Goal: Contribute content: Contribute content

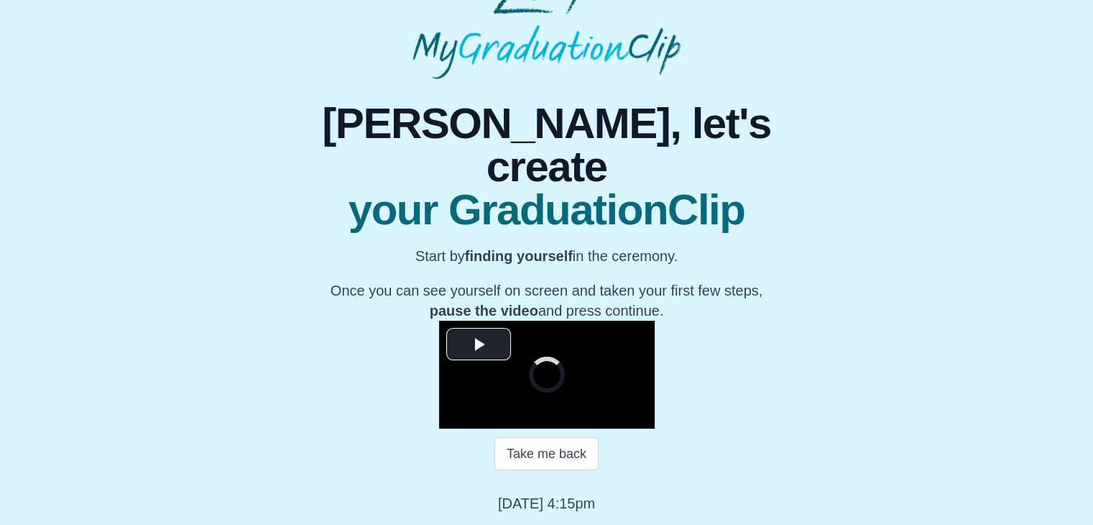
scroll to position [187, 0]
click at [479, 344] on span "Video Player" at bounding box center [479, 344] width 0 height 0
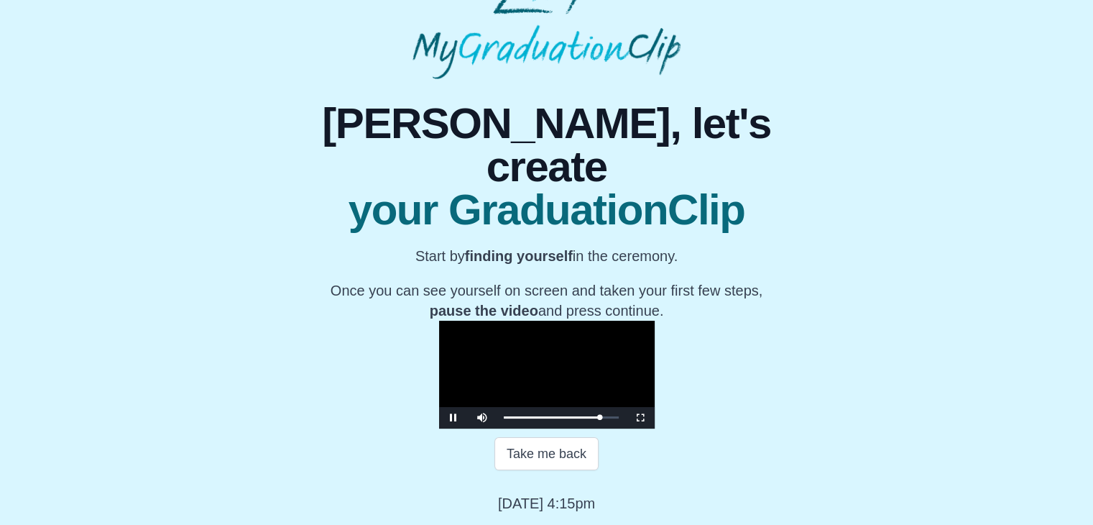
click at [444, 321] on video "Video Player" at bounding box center [547, 375] width 216 height 108
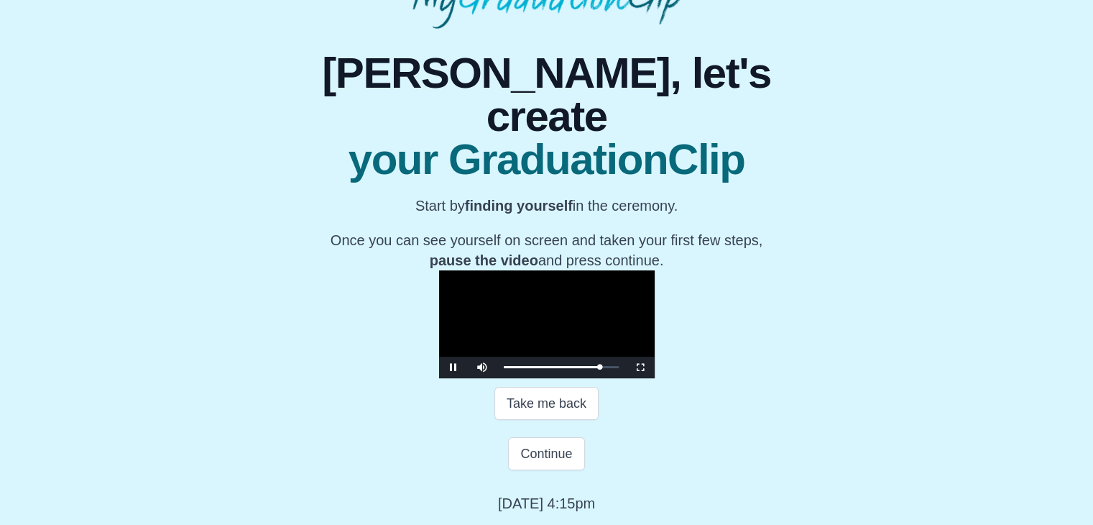
click at [546, 378] on video "Video Player" at bounding box center [547, 324] width 216 height 108
click at [536, 360] on video "Video Player" at bounding box center [547, 324] width 216 height 108
click at [542, 420] on button "Take me back" at bounding box center [547, 403] width 104 height 33
click at [463, 307] on video "Video Player" at bounding box center [547, 324] width 216 height 108
click at [454, 316] on video "Video Player" at bounding box center [547, 324] width 216 height 108
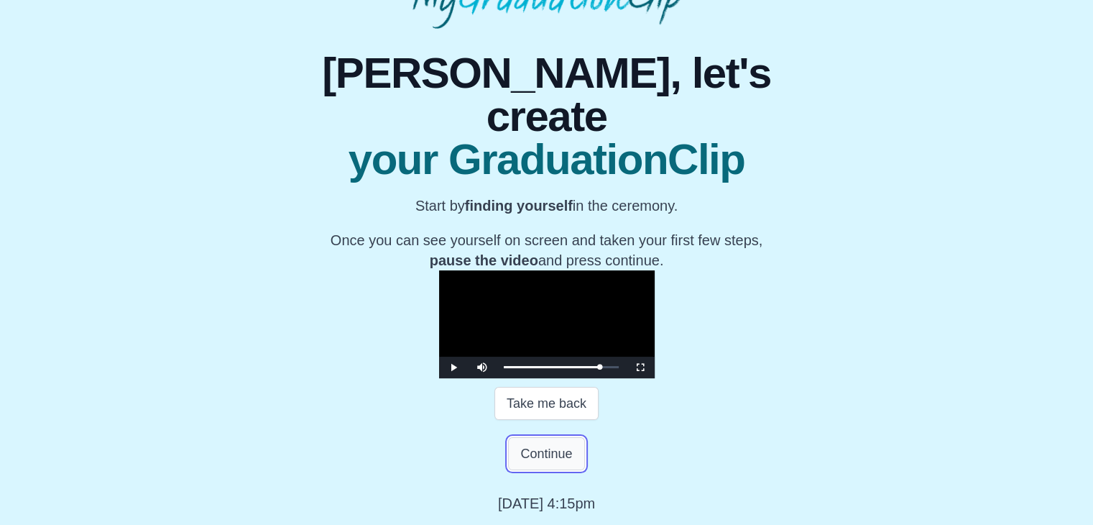
click at [532, 470] on button "Continue" at bounding box center [546, 453] width 76 height 33
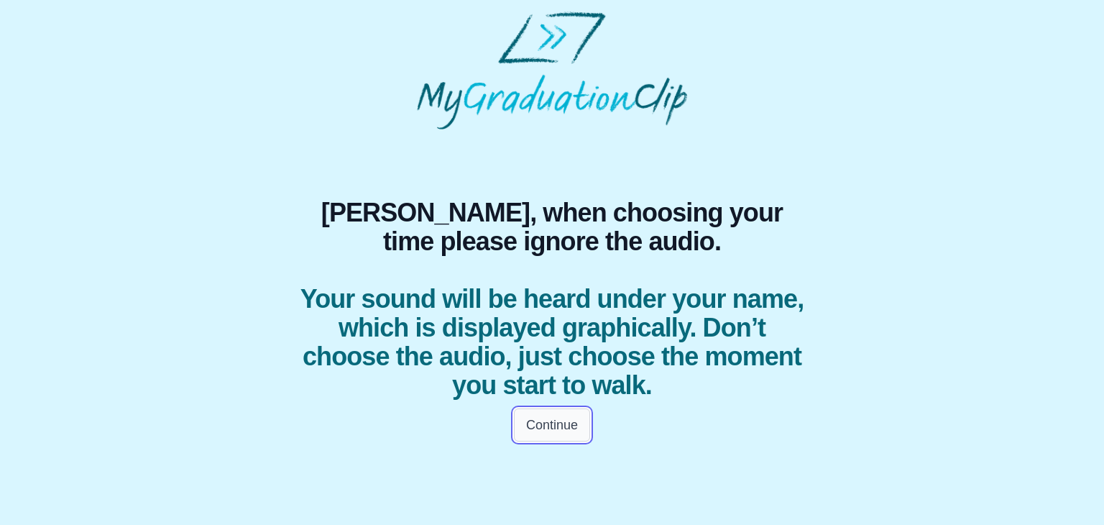
click at [559, 419] on button "Continue" at bounding box center [552, 424] width 76 height 33
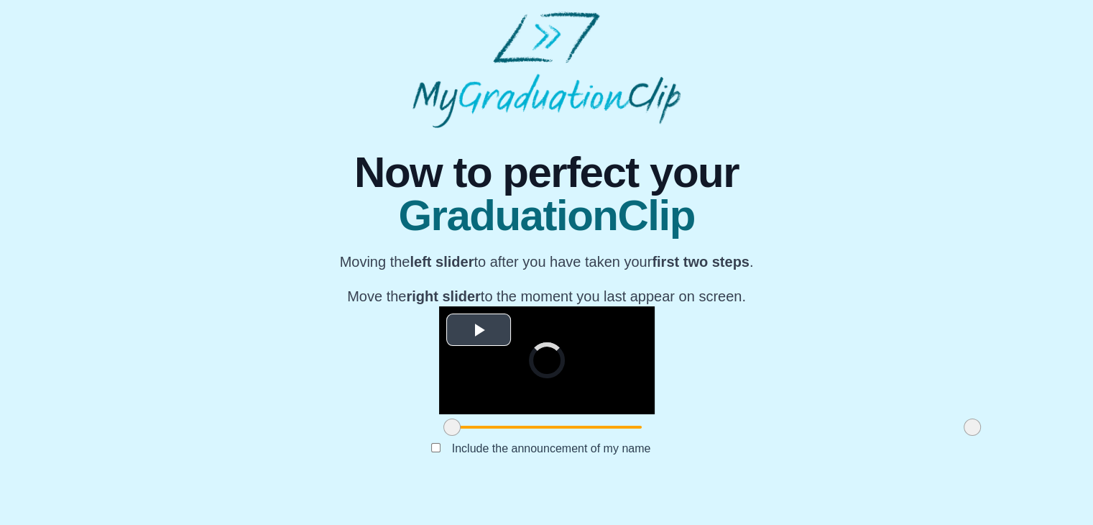
scroll to position [171, 0]
drag, startPoint x: 285, startPoint y: 451, endPoint x: 417, endPoint y: 462, distance: 132.8
click at [576, 436] on span at bounding box center [584, 426] width 17 height 17
drag, startPoint x: 809, startPoint y: 455, endPoint x: 609, endPoint y: 448, distance: 200.0
click at [764, 436] on span at bounding box center [772, 426] width 17 height 17
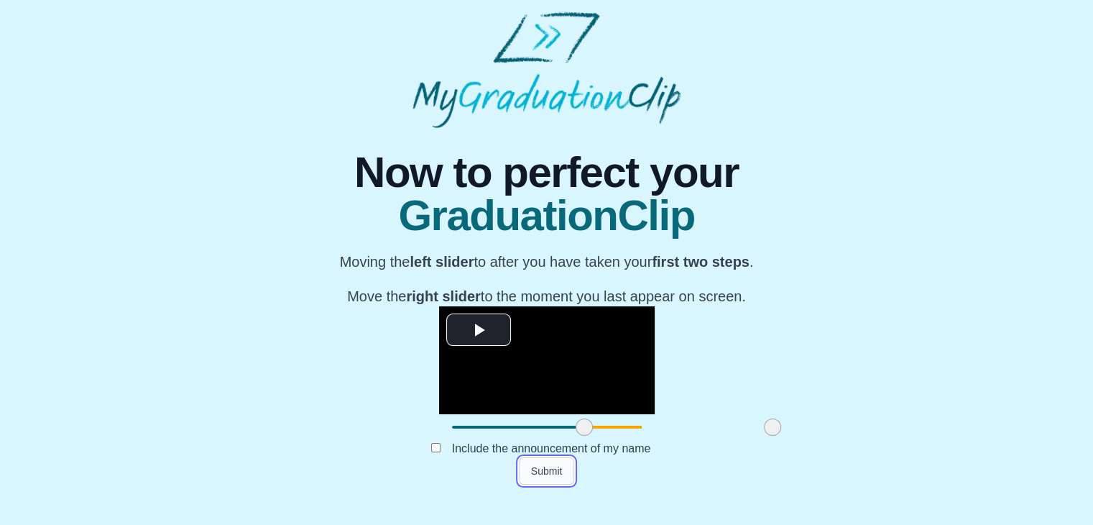
click at [535, 484] on button "Submit" at bounding box center [547, 470] width 56 height 27
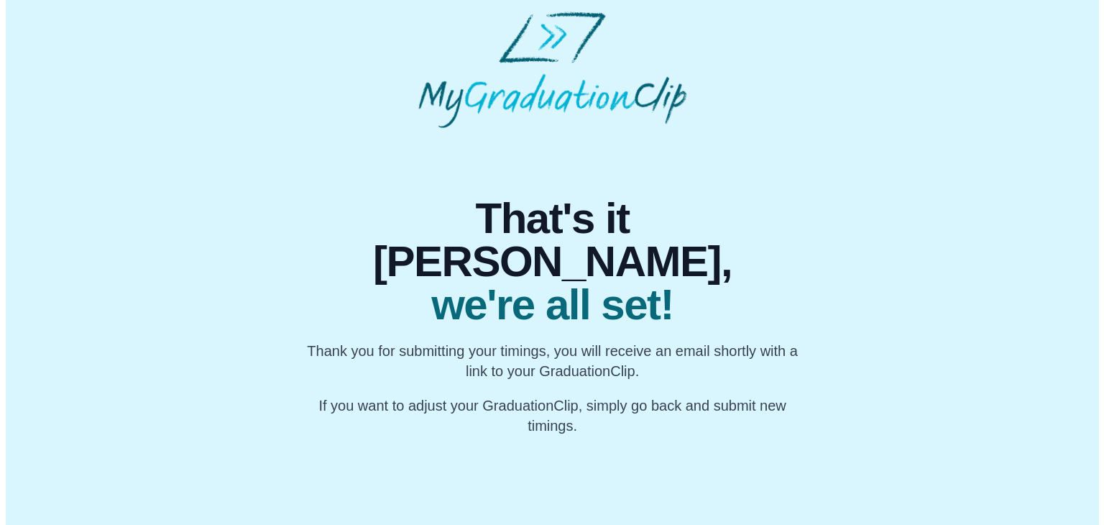
scroll to position [0, 0]
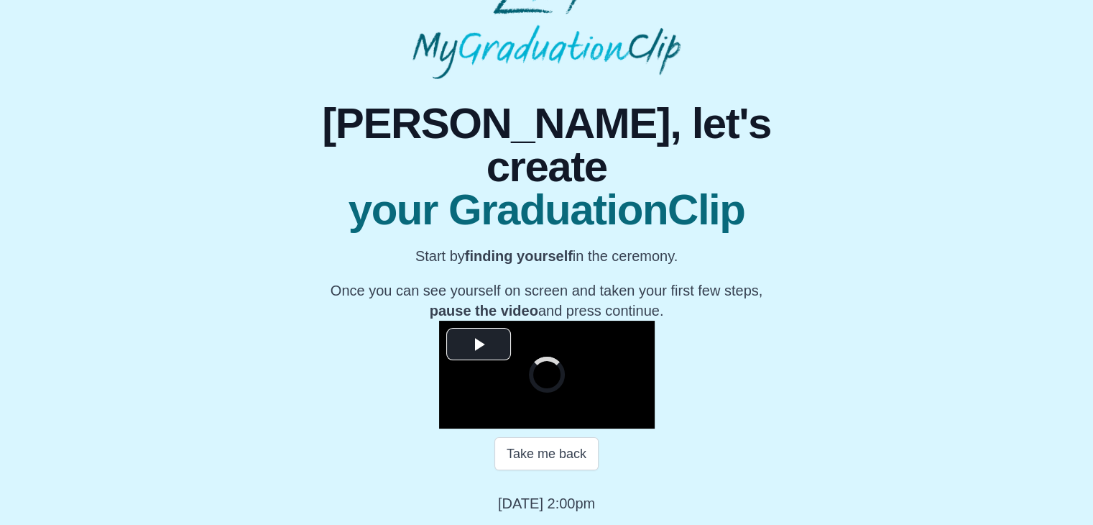
scroll to position [173, 0]
click at [479, 344] on span "Video Player" at bounding box center [479, 344] width 0 height 0
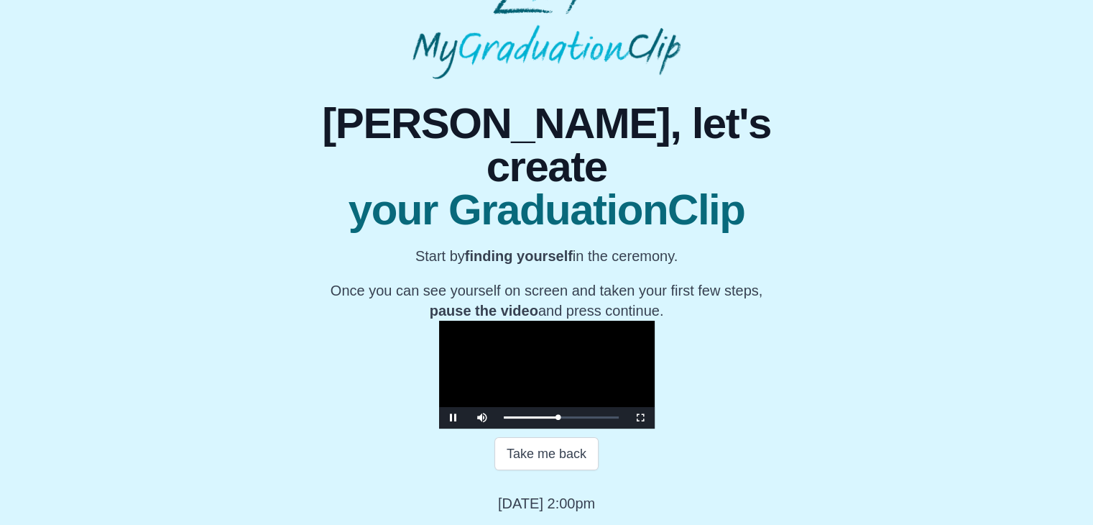
click at [454, 321] on video "Video Player" at bounding box center [547, 375] width 216 height 108
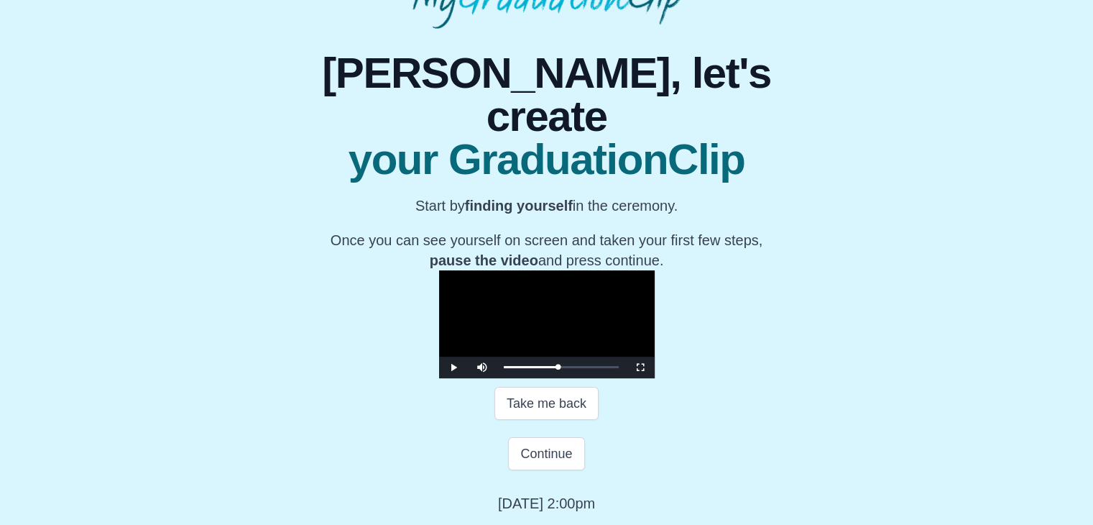
scroll to position [256, 0]
click at [555, 462] on button "Continue" at bounding box center [546, 453] width 76 height 33
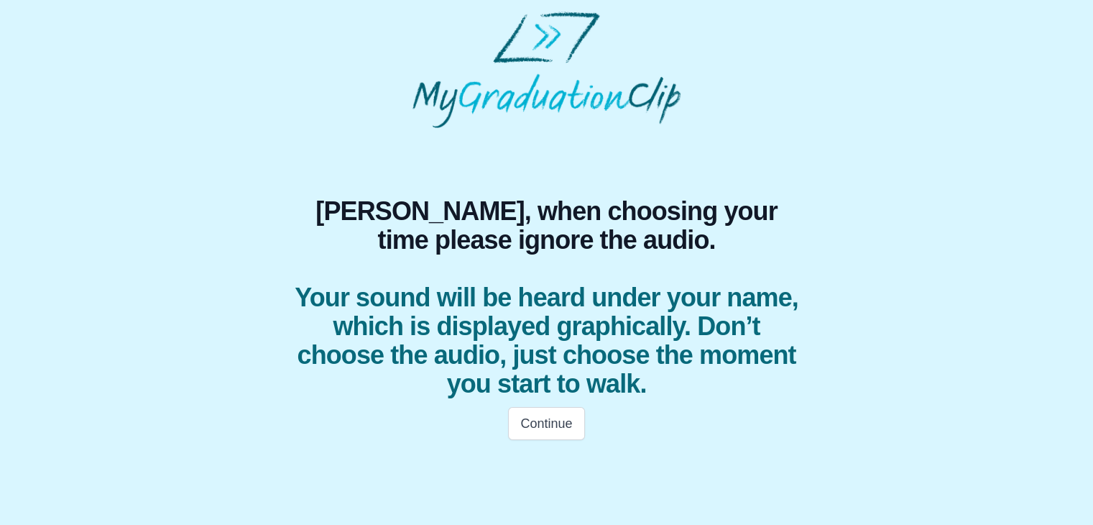
scroll to position [0, 0]
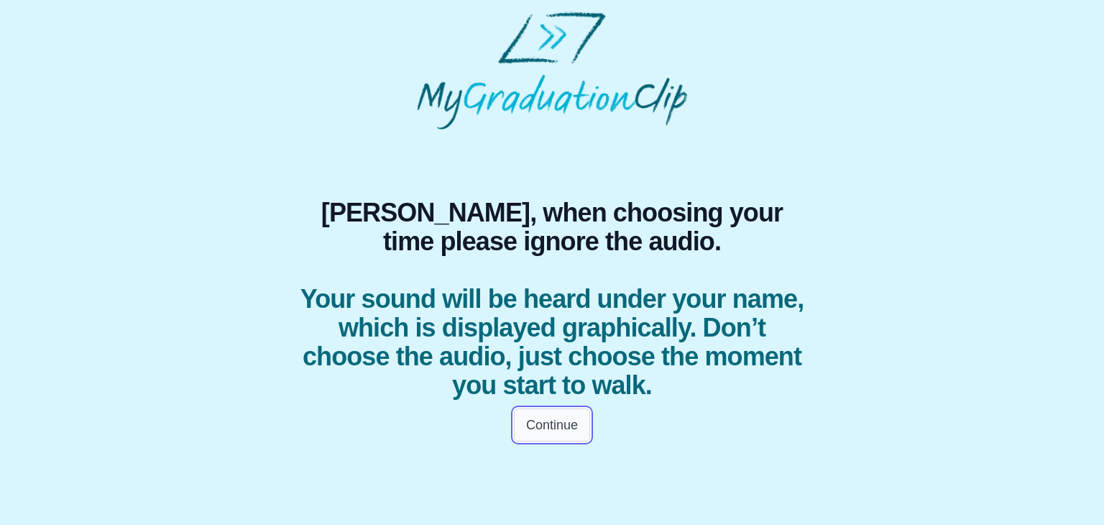
click at [515, 413] on button "Continue" at bounding box center [552, 424] width 76 height 33
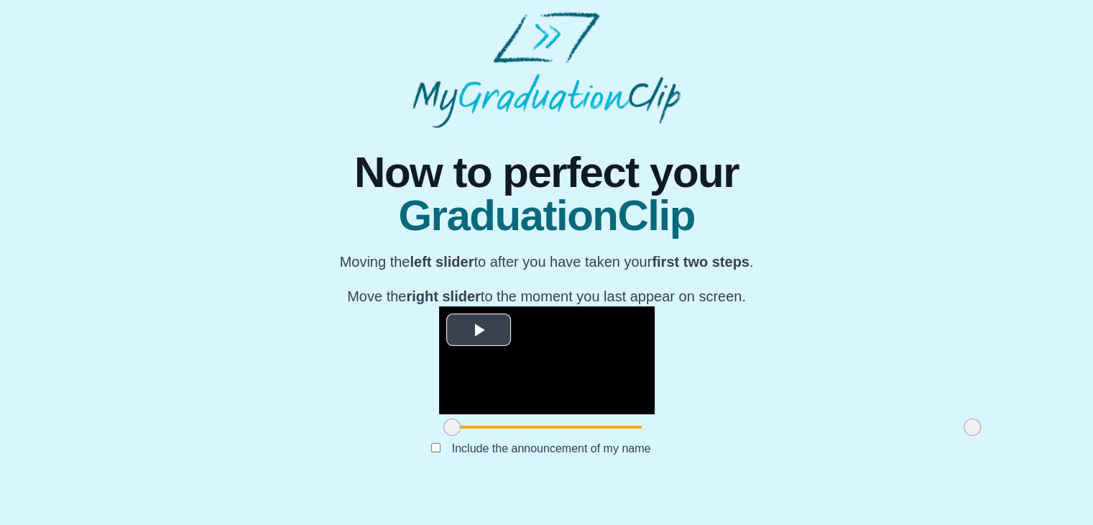
scroll to position [163, 0]
drag, startPoint x: 288, startPoint y: 467, endPoint x: 420, endPoint y: 455, distance: 132.8
click at [576, 436] on span at bounding box center [584, 426] width 17 height 17
drag, startPoint x: 812, startPoint y: 469, endPoint x: 726, endPoint y: 459, distance: 86.1
click at [878, 436] on span at bounding box center [886, 426] width 17 height 17
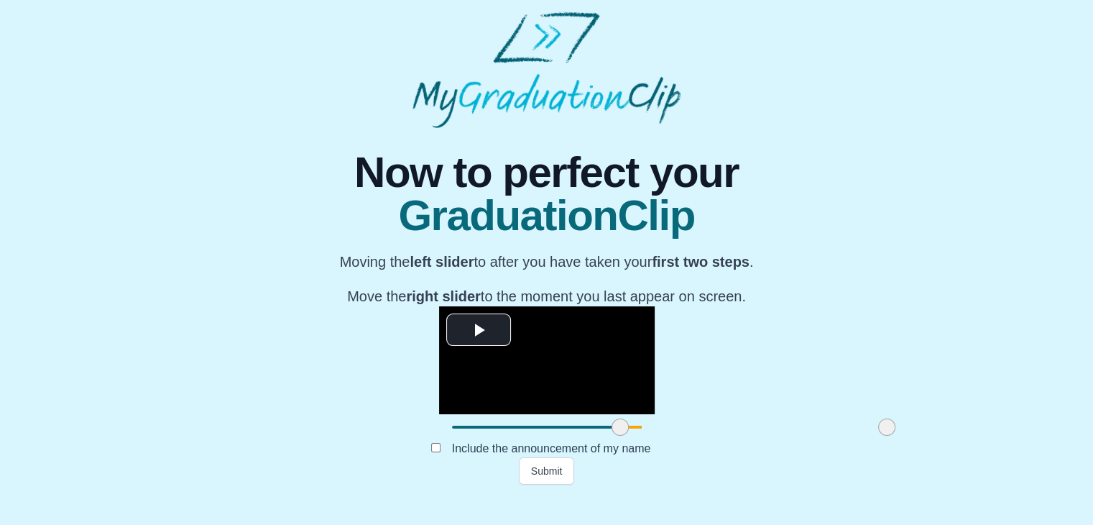
drag, startPoint x: 423, startPoint y: 464, endPoint x: 459, endPoint y: 463, distance: 35.9
click at [612, 436] on span at bounding box center [620, 426] width 17 height 17
click at [541, 484] on button "Submit" at bounding box center [547, 470] width 56 height 27
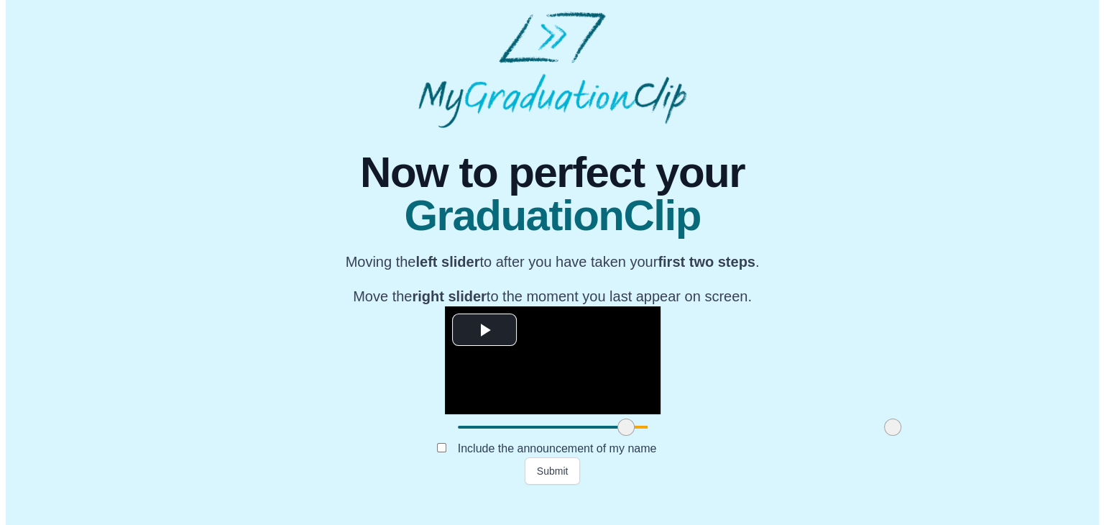
scroll to position [0, 0]
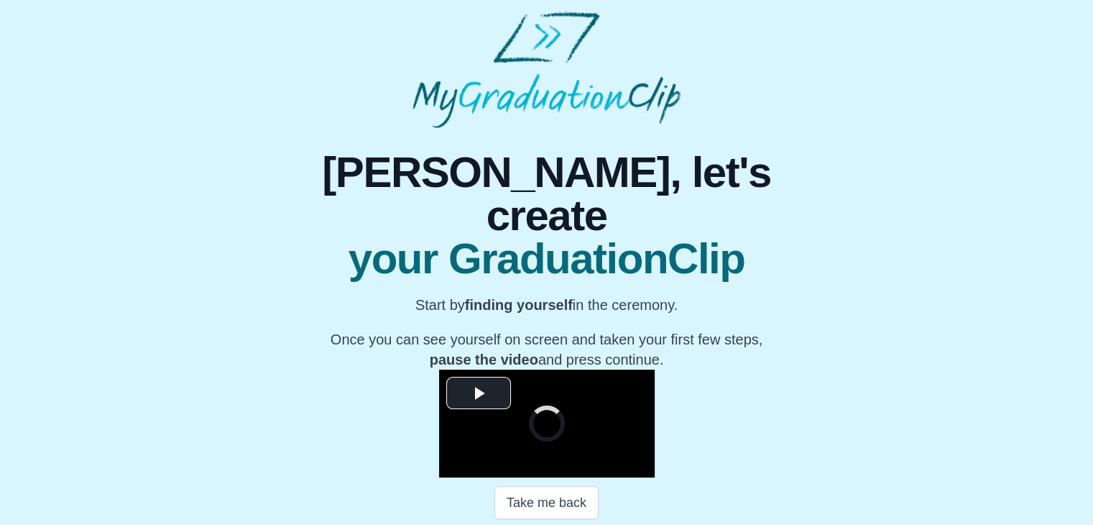
scroll to position [206, 0]
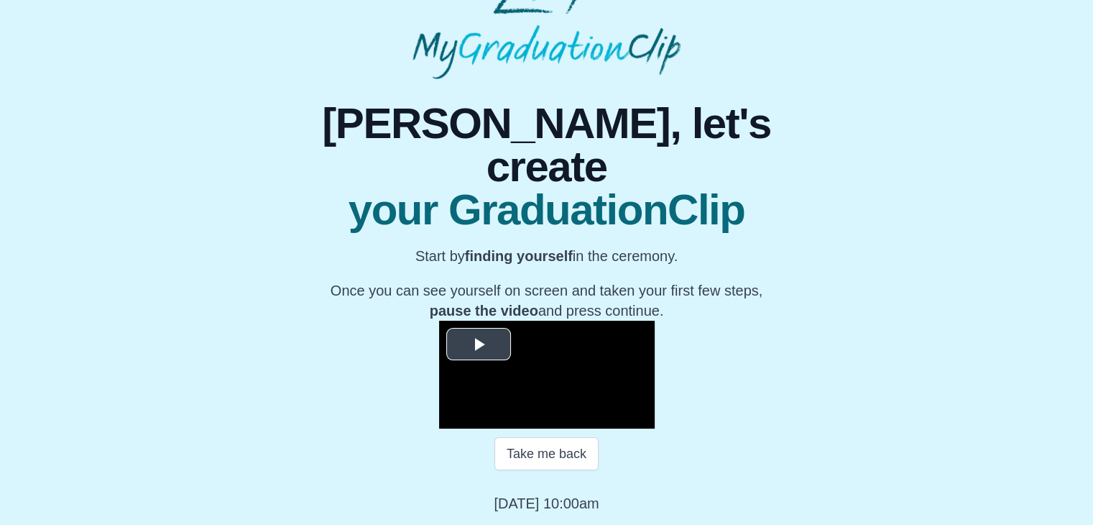
click at [479, 344] on span "Video Player" at bounding box center [479, 344] width 0 height 0
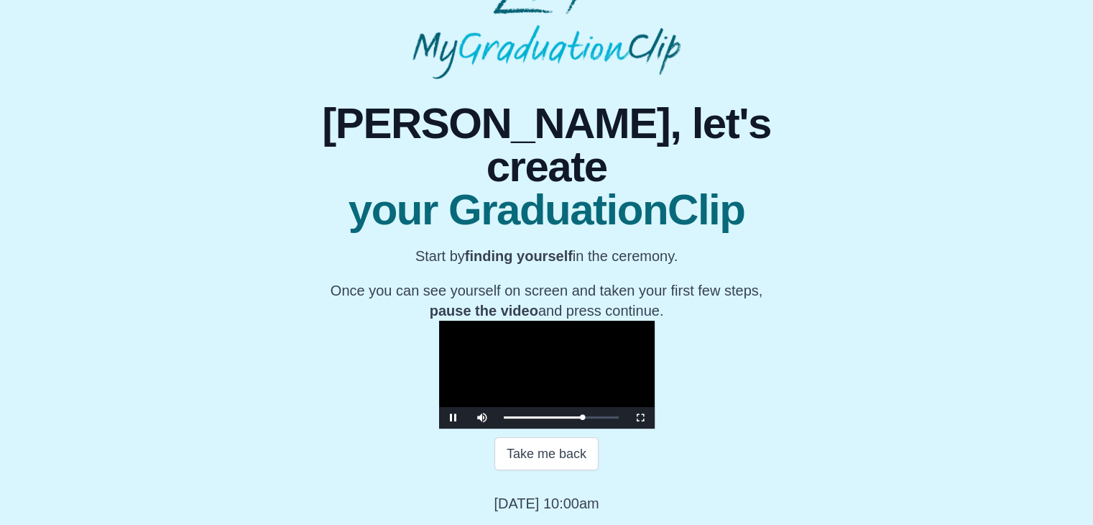
click at [439, 321] on video "Video Player" at bounding box center [547, 375] width 216 height 108
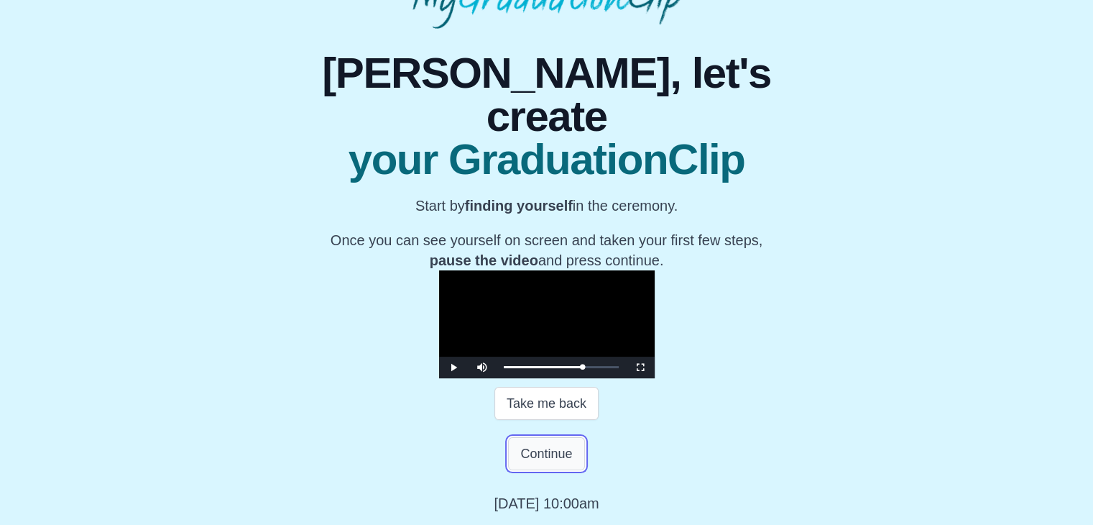
click at [553, 470] on button "Continue" at bounding box center [546, 453] width 76 height 33
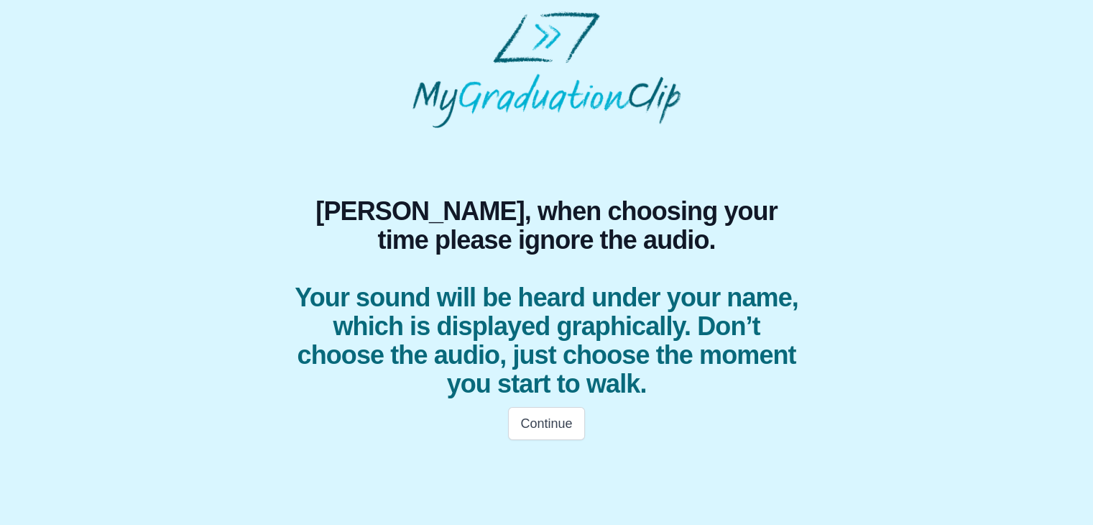
scroll to position [0, 0]
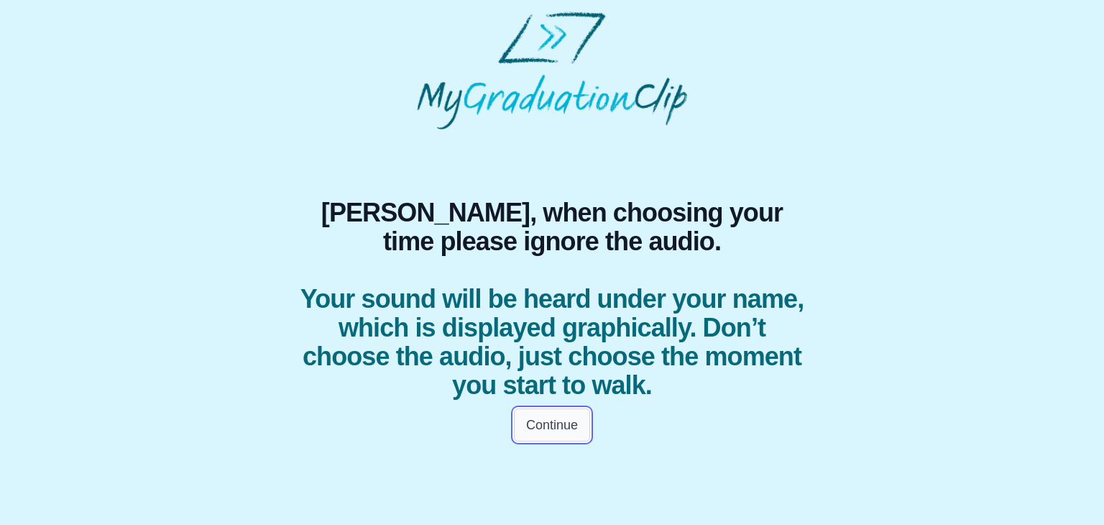
click at [549, 408] on button "Continue" at bounding box center [552, 424] width 76 height 33
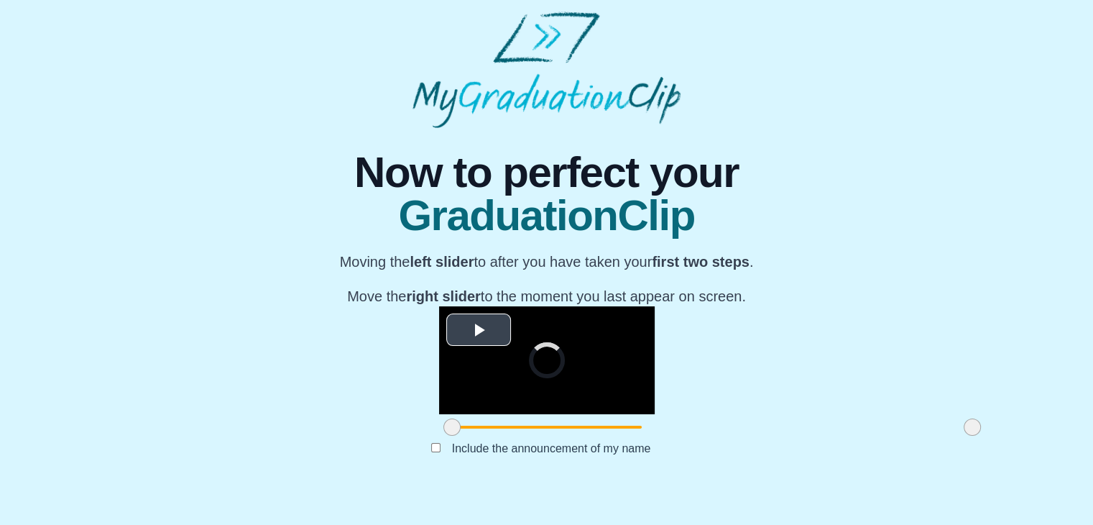
scroll to position [171, 0]
drag, startPoint x: 285, startPoint y: 455, endPoint x: 422, endPoint y: 454, distance: 136.6
click at [580, 436] on span at bounding box center [588, 426] width 17 height 17
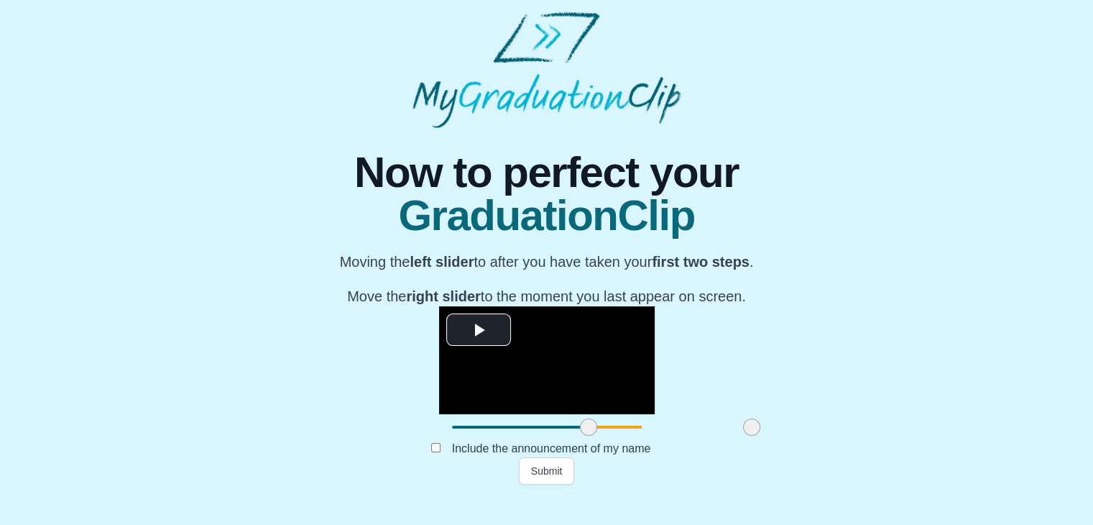
drag, startPoint x: 803, startPoint y: 460, endPoint x: 582, endPoint y: 446, distance: 221.1
click at [739, 440] on div at bounding box center [752, 427] width 26 height 26
click at [547, 484] on button "Submit" at bounding box center [547, 470] width 56 height 27
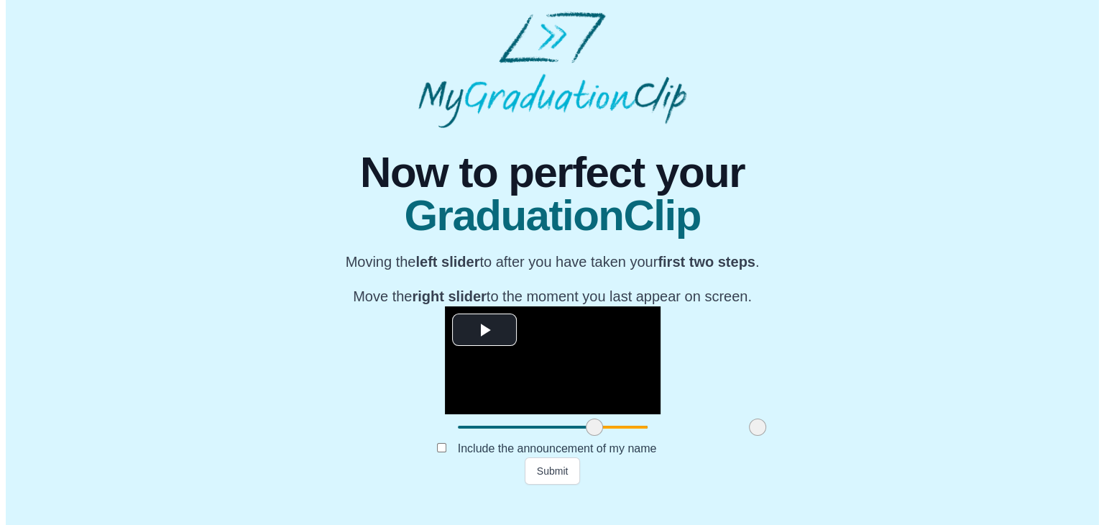
scroll to position [0, 0]
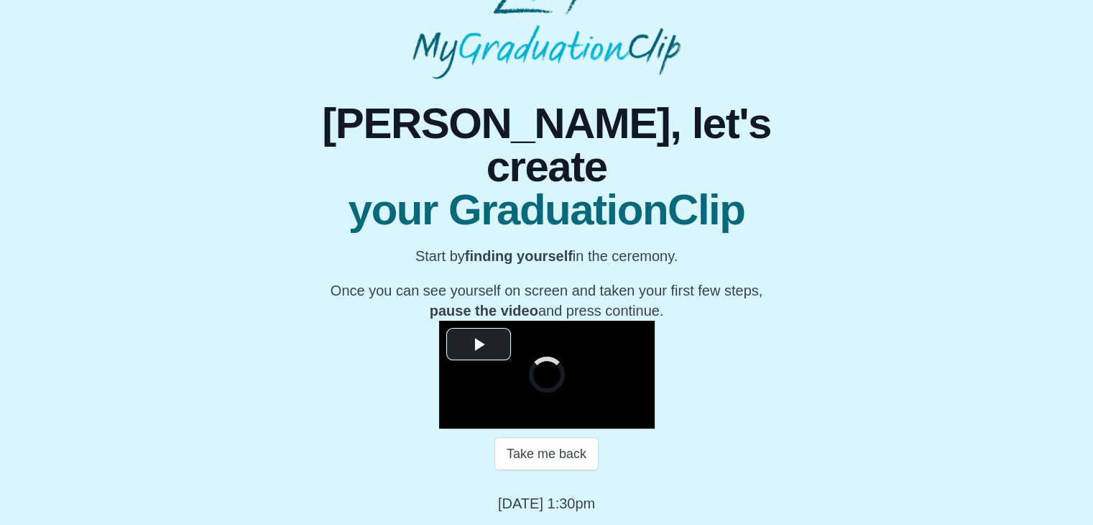
scroll to position [177, 0]
click at [479, 344] on span "Video Player" at bounding box center [479, 344] width 0 height 0
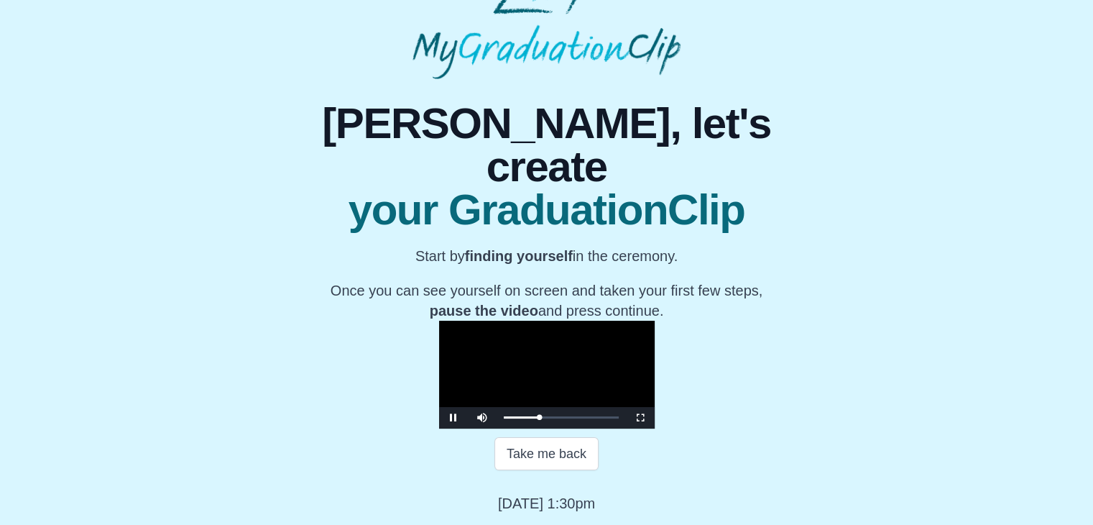
click at [500, 321] on video "Video Player" at bounding box center [547, 375] width 216 height 108
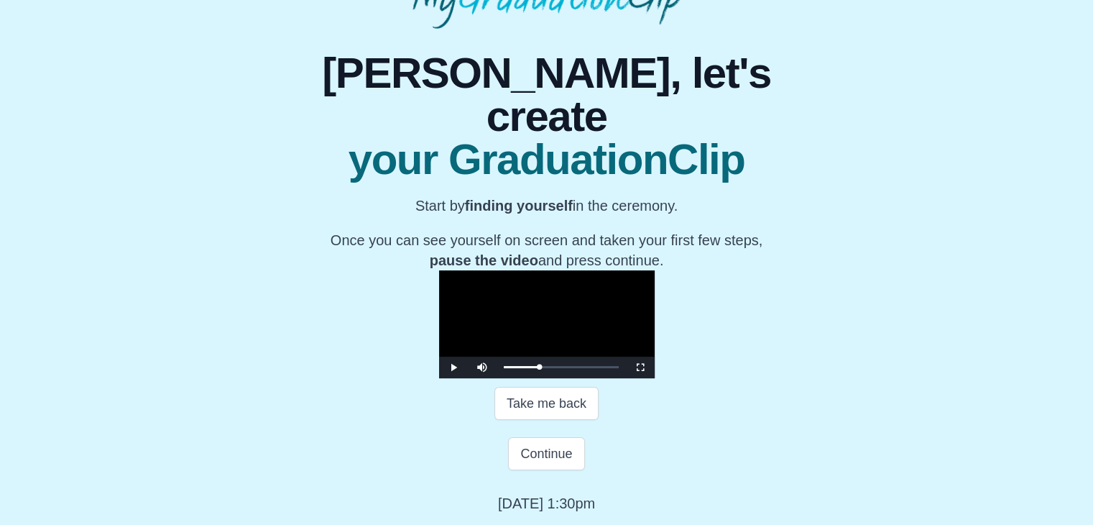
scroll to position [256, 0]
click at [538, 461] on button "Continue" at bounding box center [546, 453] width 76 height 33
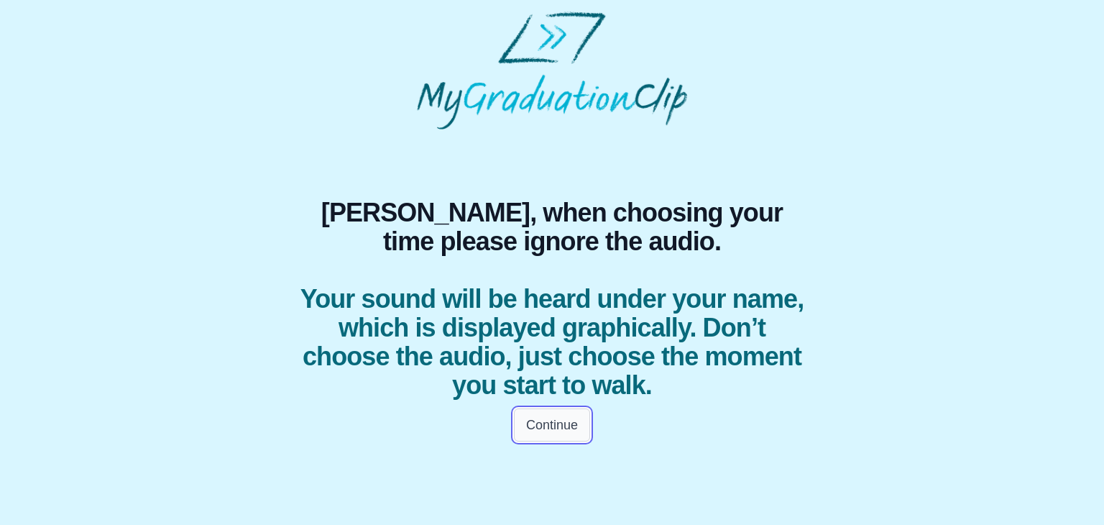
click at [555, 420] on button "Continue" at bounding box center [552, 424] width 76 height 33
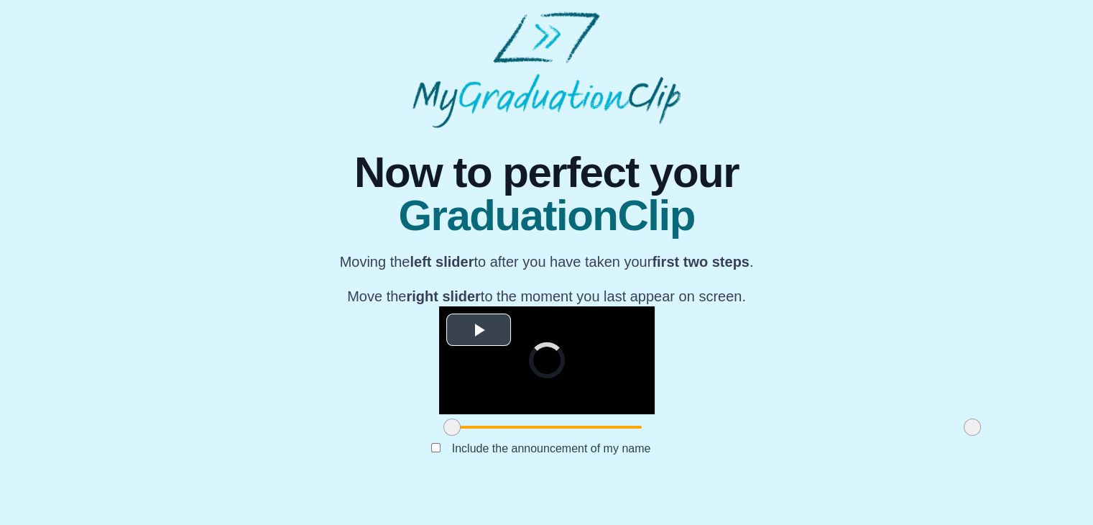
scroll to position [171, 0]
drag, startPoint x: 290, startPoint y: 458, endPoint x: 441, endPoint y: 452, distance: 151.1
click at [594, 436] on span at bounding box center [602, 426] width 17 height 17
drag, startPoint x: 809, startPoint y: 459, endPoint x: 685, endPoint y: 433, distance: 126.2
click at [655, 433] on div "**********" at bounding box center [547, 373] width 216 height 134
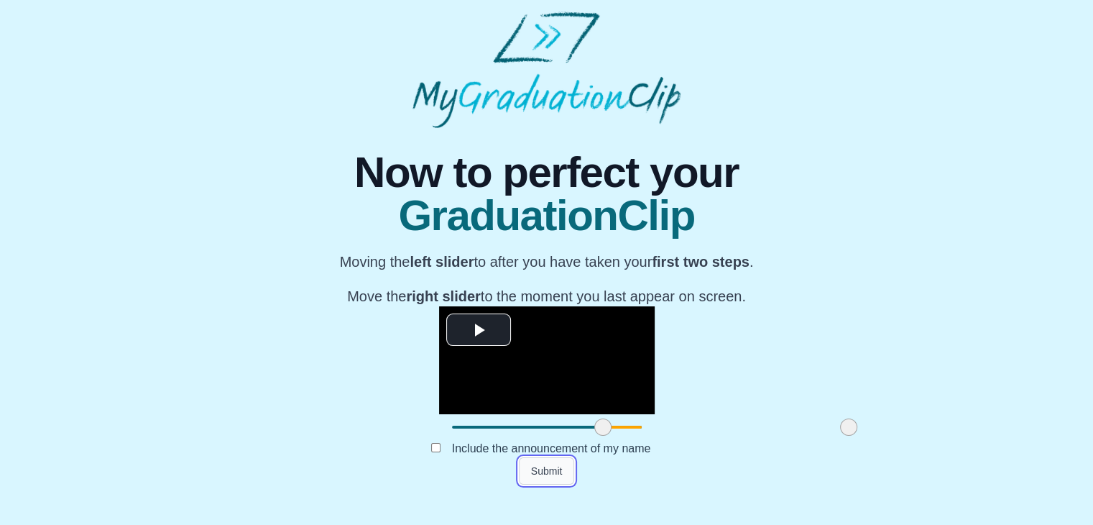
click at [558, 484] on button "Submit" at bounding box center [547, 470] width 56 height 27
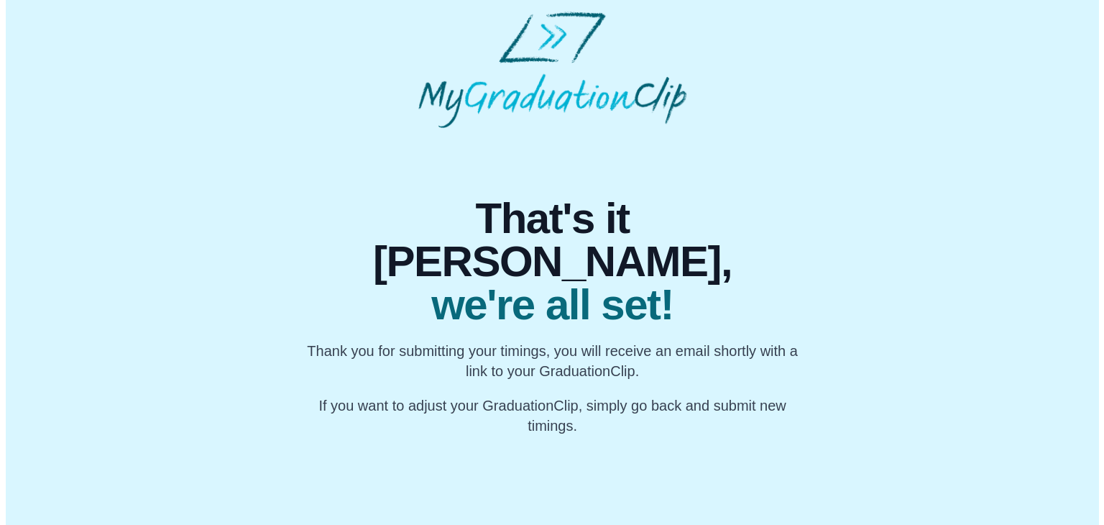
scroll to position [0, 0]
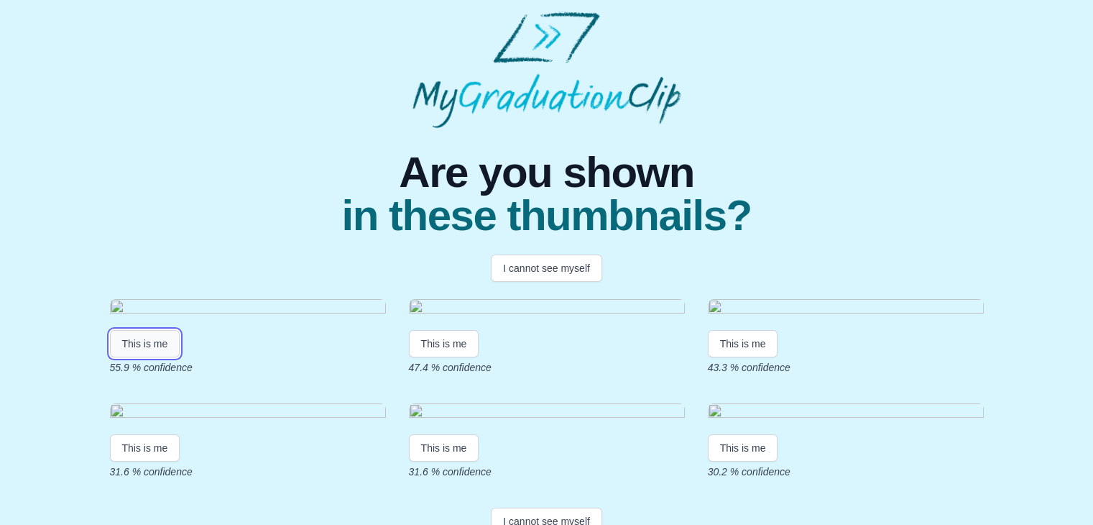
click at [171, 357] on button "This is me" at bounding box center [145, 343] width 70 height 27
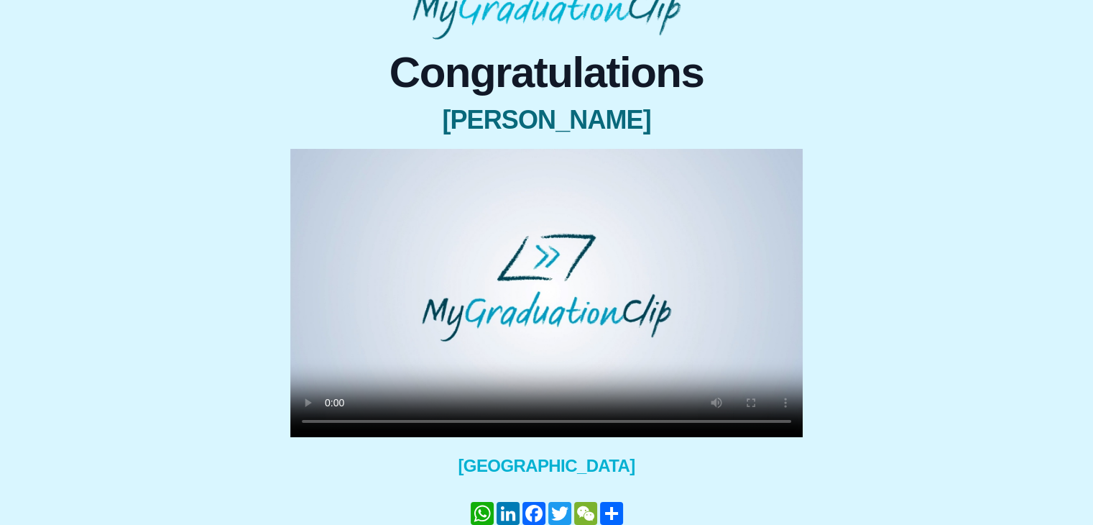
scroll to position [160, 0]
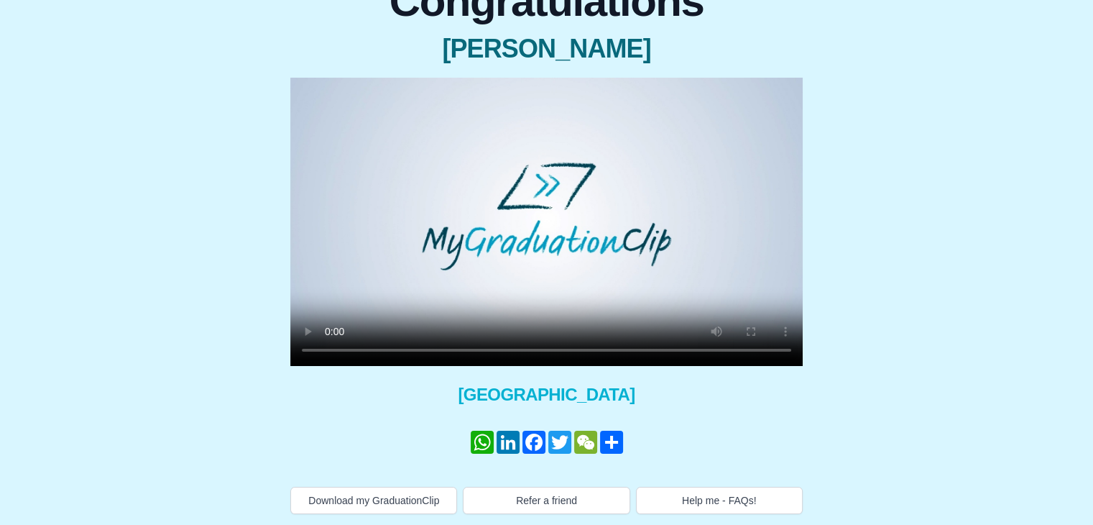
click at [733, 516] on body "Congratulations [PERSON_NAME] × Share your GraduationClip now! WhatsApp LinkedI…" at bounding box center [546, 182] width 1093 height 685
click at [730, 502] on button "Help me - FAQs!" at bounding box center [719, 500] width 167 height 27
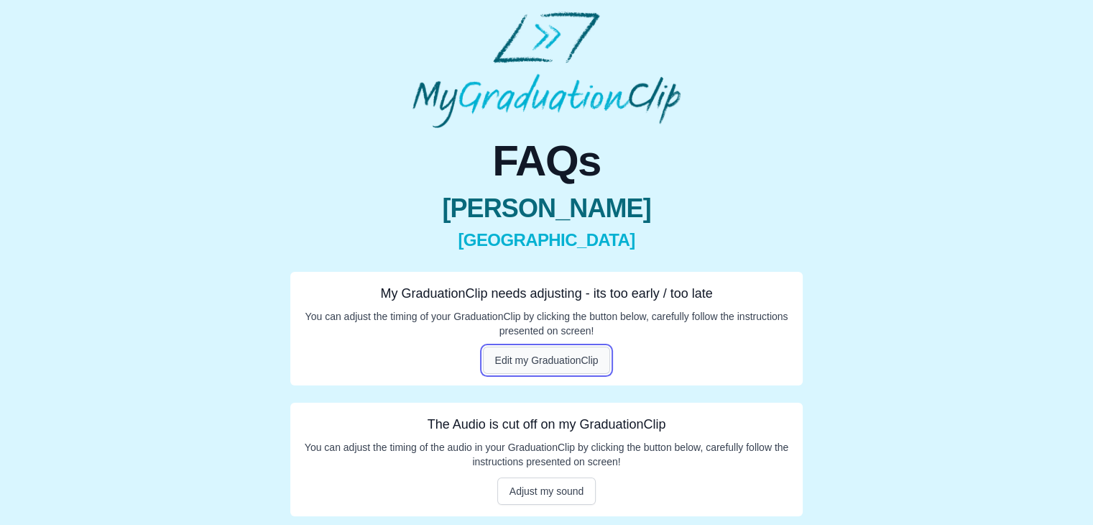
click at [547, 369] on button "Edit my GraduationClip" at bounding box center [547, 359] width 128 height 27
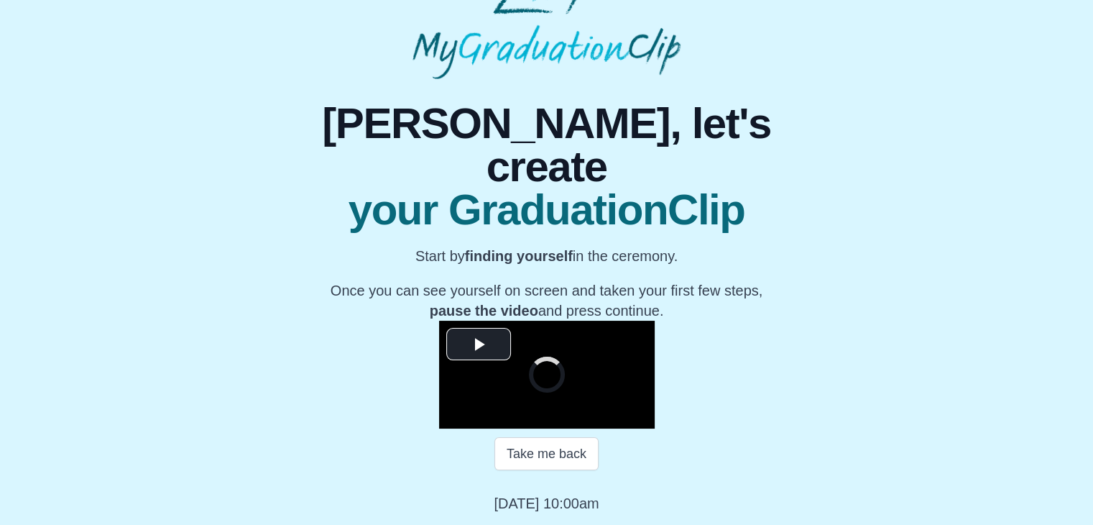
scroll to position [206, 0]
click at [526, 449] on button "Take me back" at bounding box center [547, 453] width 104 height 33
click at [543, 446] on button "Take me back" at bounding box center [547, 453] width 104 height 33
click at [479, 344] on span "Video Player" at bounding box center [479, 344] width 0 height 0
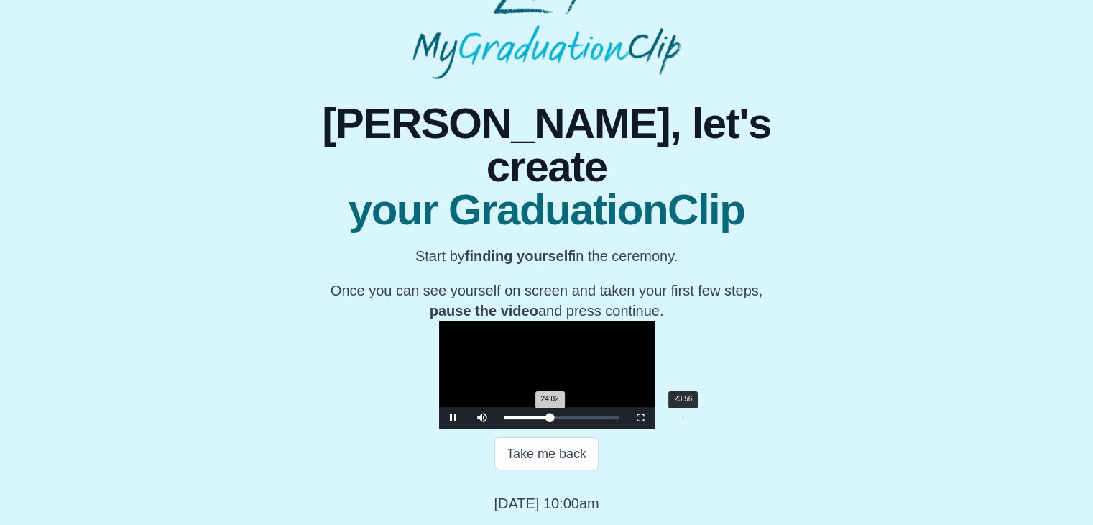
click at [518, 418] on div "24:02 Progress : 0%" at bounding box center [527, 417] width 47 height 4
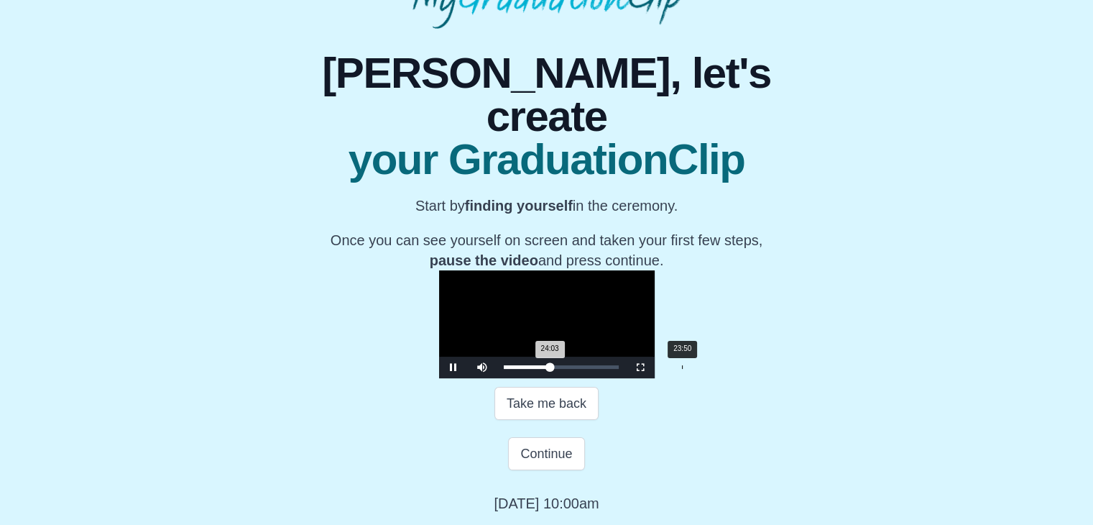
click at [516, 369] on div "24:03 Progress : 0%" at bounding box center [527, 367] width 47 height 4
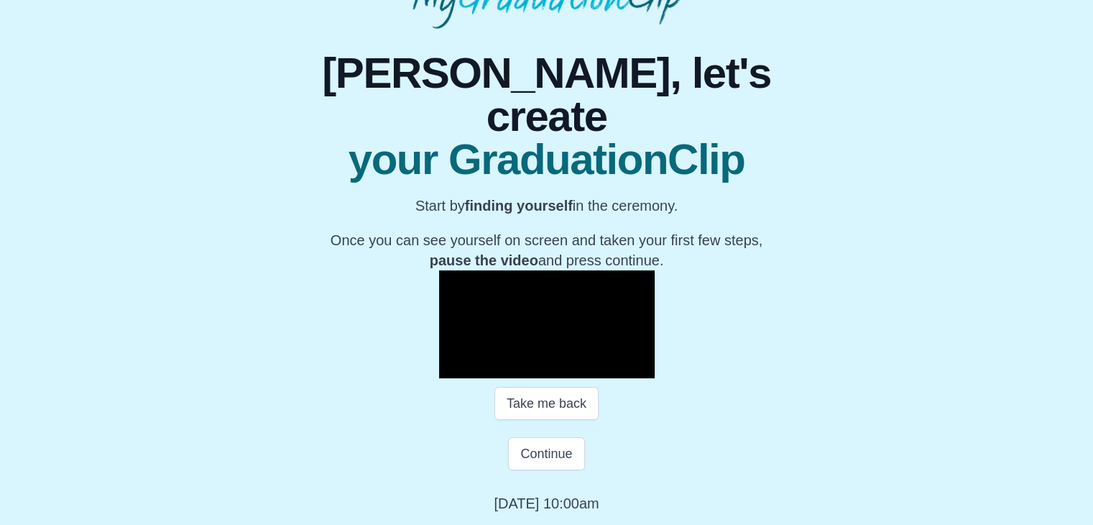
scroll to position [144, 0]
click at [525, 295] on video "Video Player" at bounding box center [547, 324] width 216 height 108
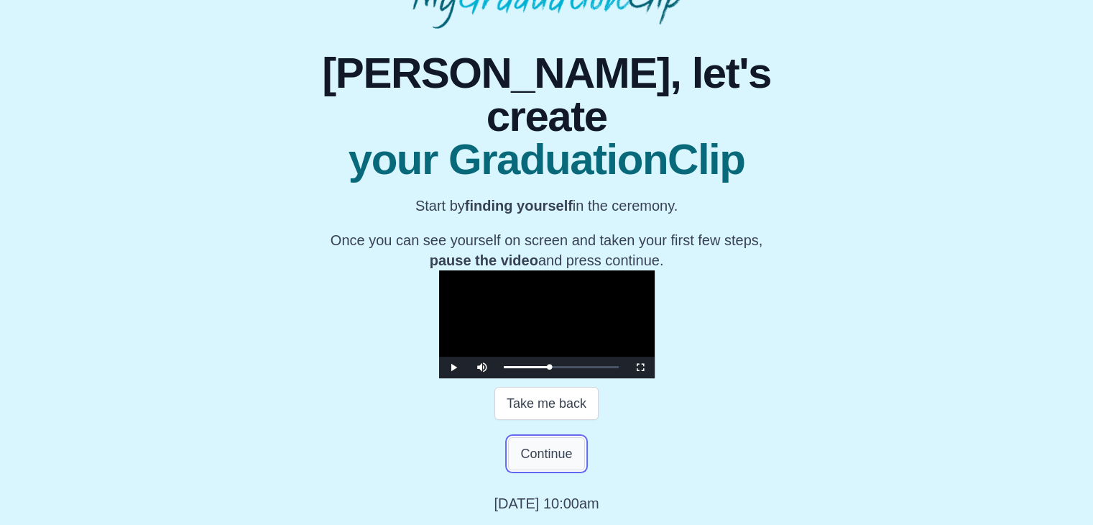
click at [550, 449] on button "Continue" at bounding box center [546, 453] width 76 height 33
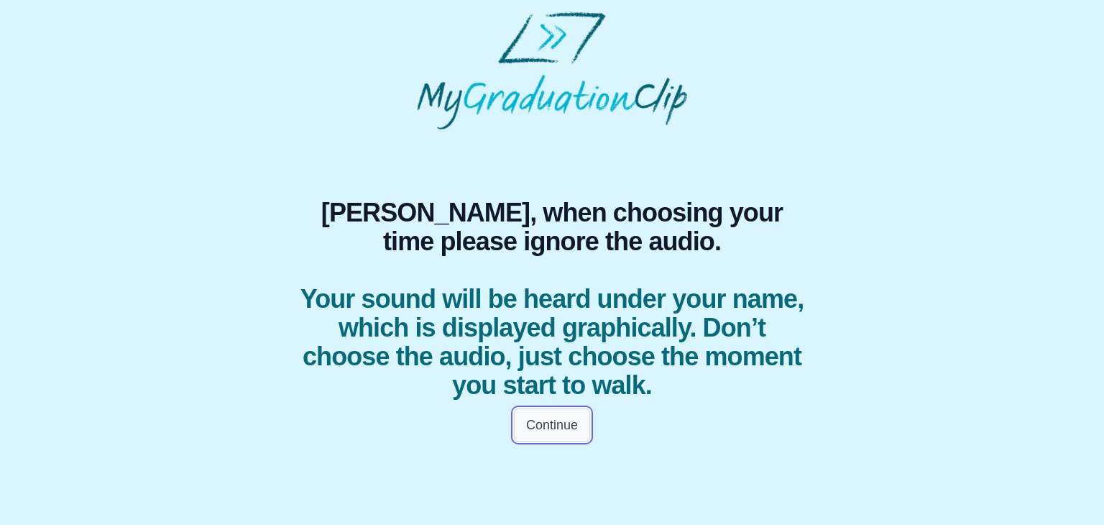
click at [534, 435] on button "Continue" at bounding box center [552, 424] width 76 height 33
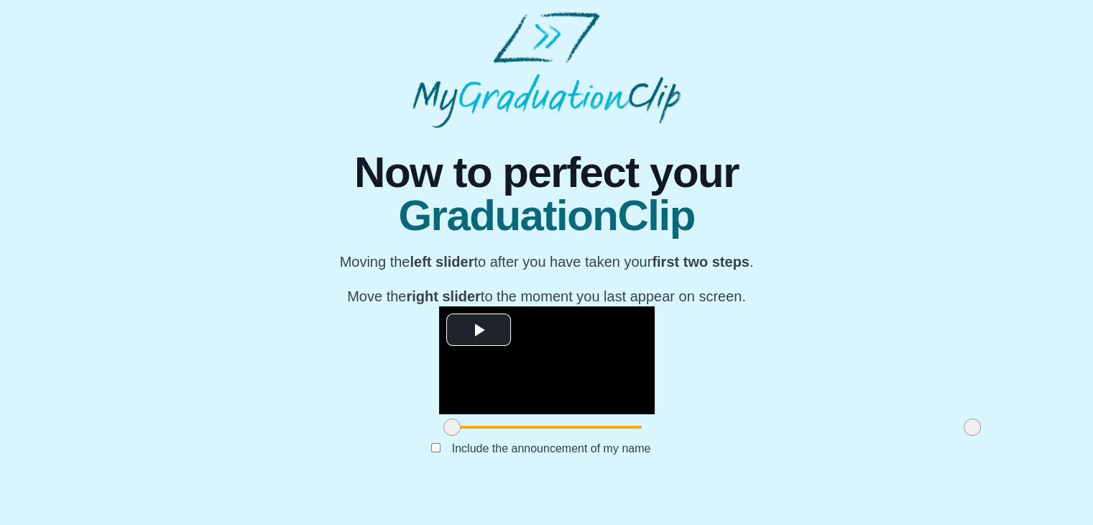
scroll to position [168, 0]
drag, startPoint x: 282, startPoint y: 461, endPoint x: 397, endPoint y: 444, distance: 116.3
click at [439, 440] on div "**********" at bounding box center [547, 373] width 216 height 134
drag, startPoint x: 802, startPoint y: 459, endPoint x: 648, endPoint y: 474, distance: 154.6
click at [648, 474] on div "**********" at bounding box center [546, 306] width 547 height 357
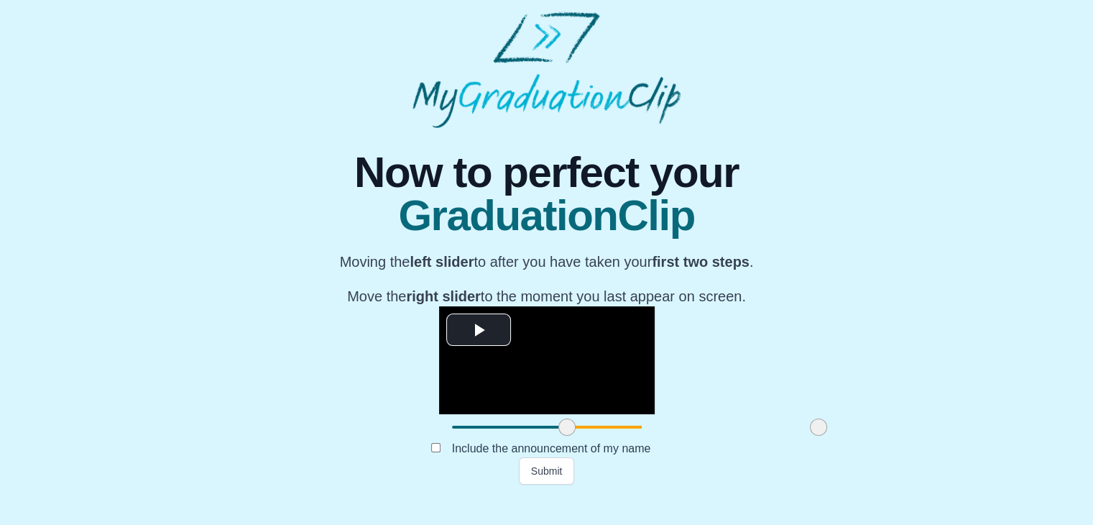
scroll to position [171, 0]
click at [555, 484] on button "Submit" at bounding box center [547, 470] width 56 height 27
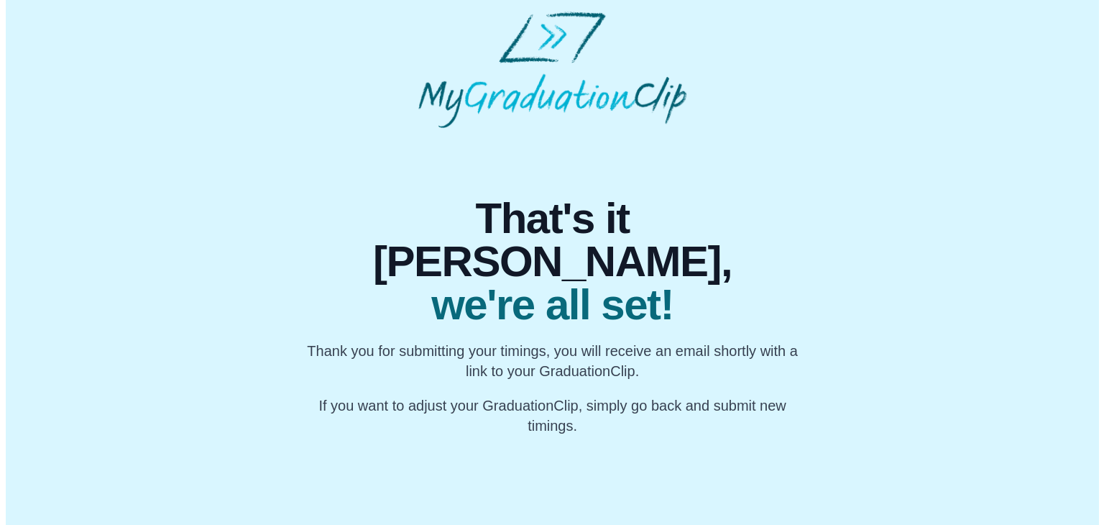
scroll to position [0, 0]
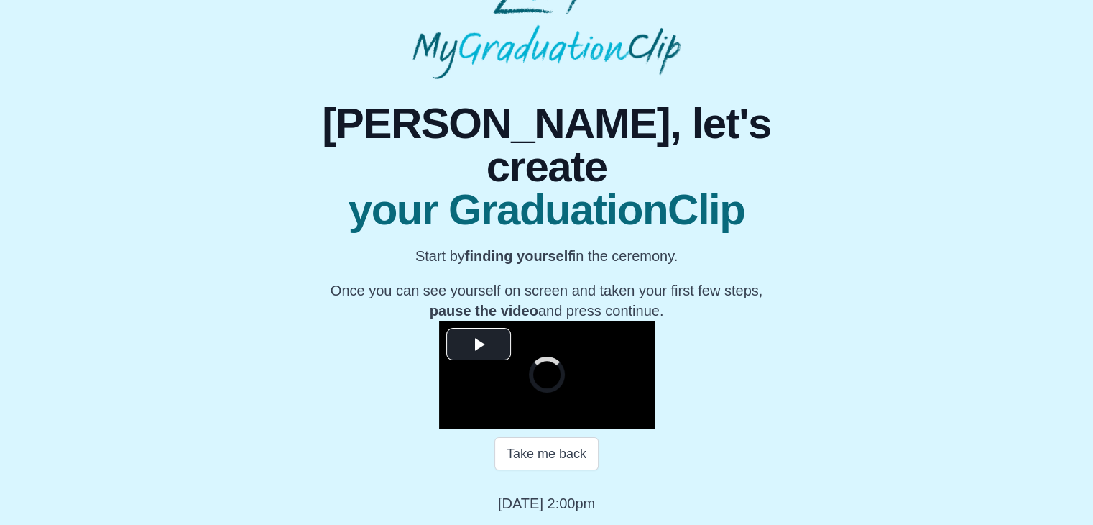
scroll to position [132, 0]
click at [479, 344] on span "Video Player" at bounding box center [479, 344] width 0 height 0
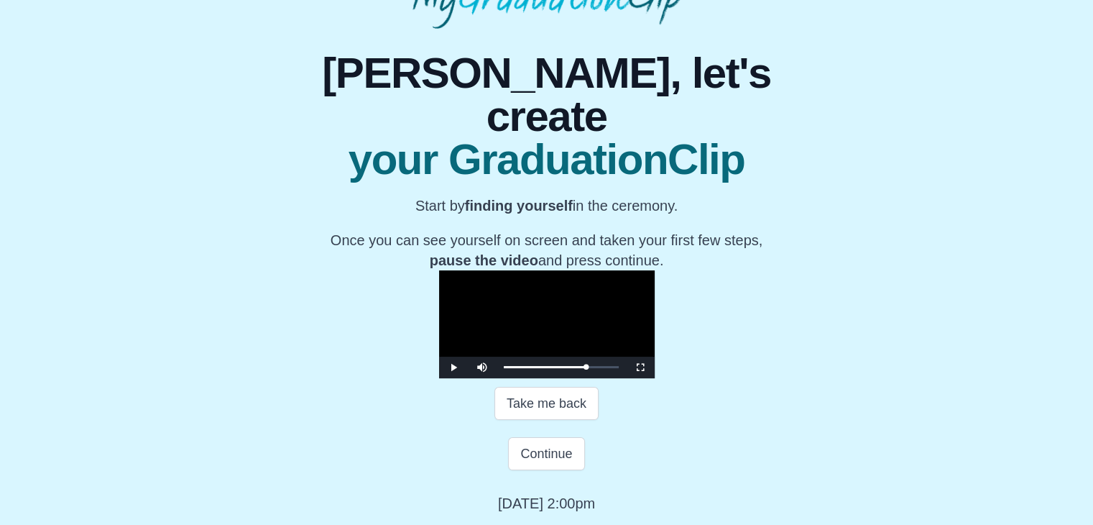
click at [439, 294] on video "Video Player" at bounding box center [547, 324] width 216 height 108
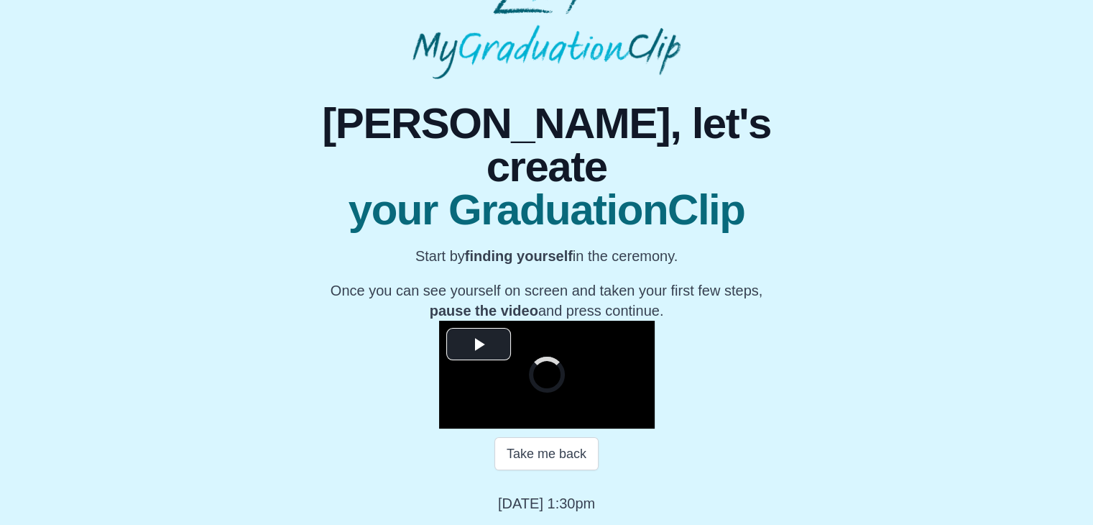
scroll to position [181, 0]
click at [479, 344] on span "Video Player" at bounding box center [479, 344] width 0 height 0
click at [439, 321] on video "Video Player" at bounding box center [547, 375] width 216 height 108
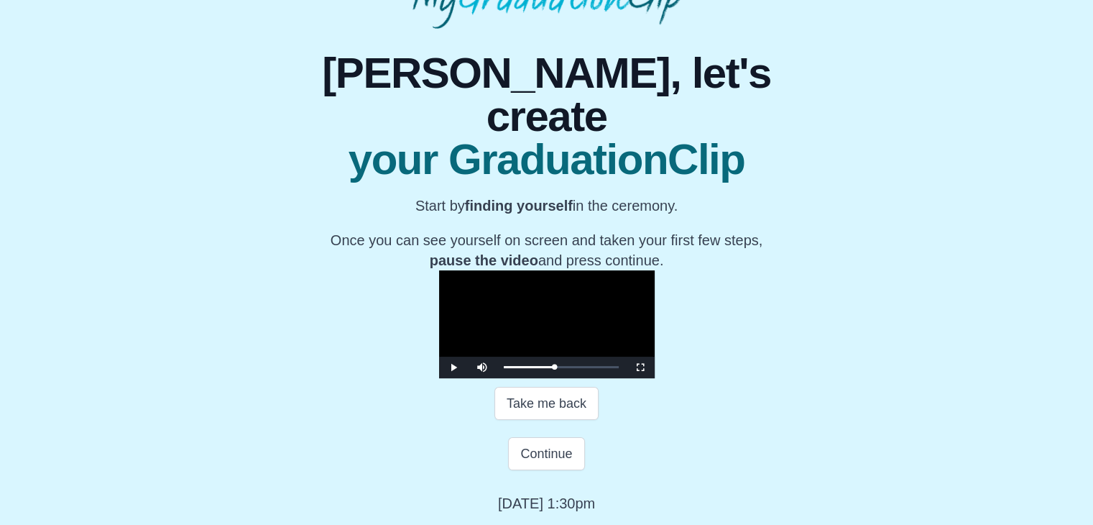
scroll to position [256, 0]
click at [529, 457] on button "Continue" at bounding box center [546, 453] width 76 height 33
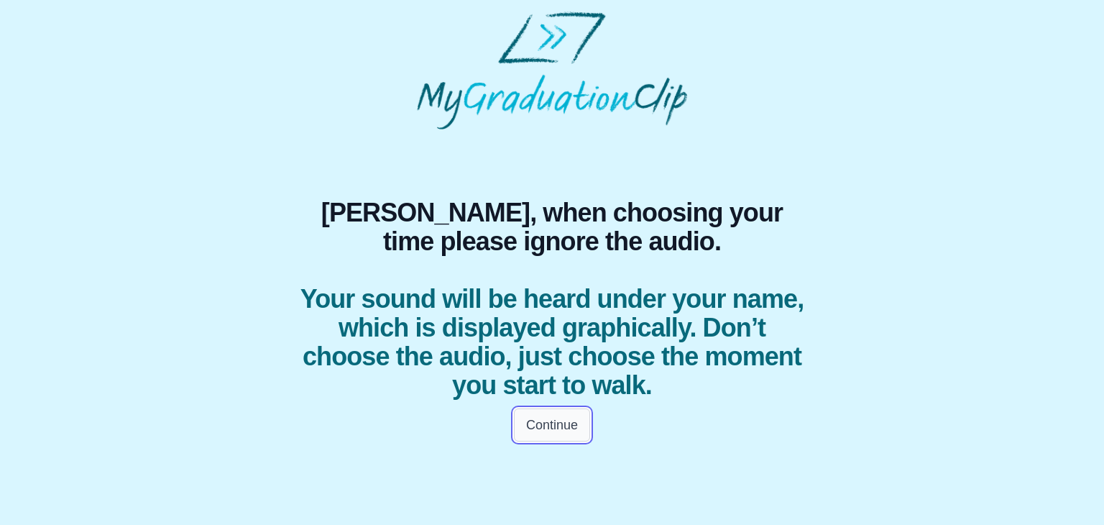
click at [561, 438] on button "Continue" at bounding box center [552, 424] width 76 height 33
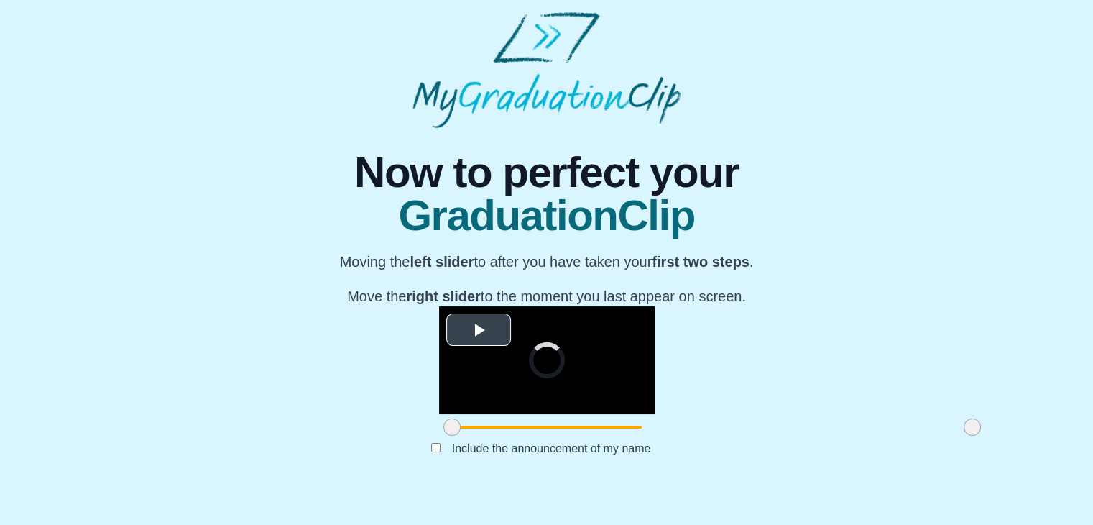
scroll to position [171, 0]
drag, startPoint x: 288, startPoint y: 455, endPoint x: 453, endPoint y: 442, distance: 165.8
click at [605, 440] on div at bounding box center [618, 427] width 26 height 26
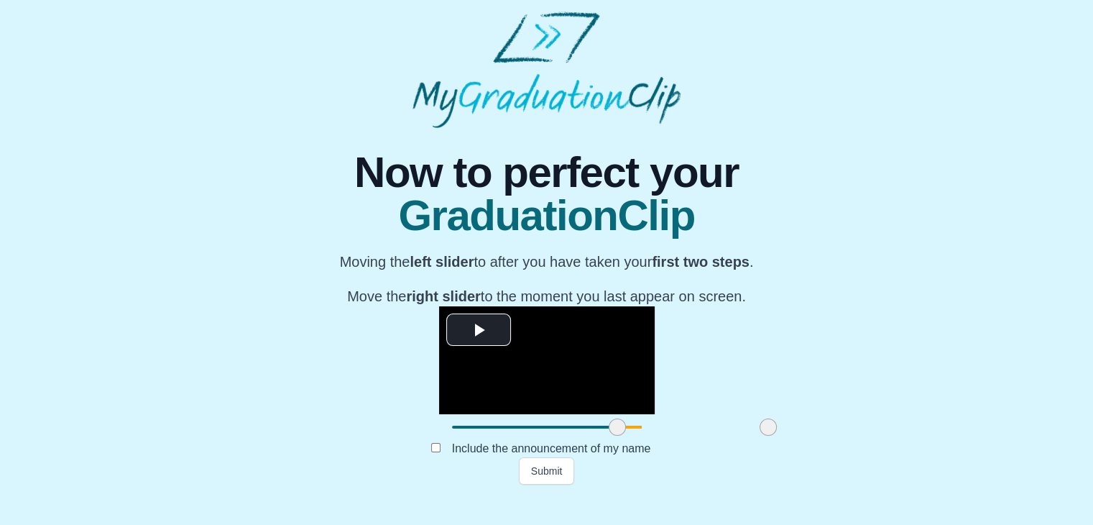
drag, startPoint x: 806, startPoint y: 449, endPoint x: 602, endPoint y: 465, distance: 204.8
click at [755, 440] on div at bounding box center [768, 427] width 26 height 26
drag, startPoint x: 556, startPoint y: 509, endPoint x: 658, endPoint y: 506, distance: 102.1
click at [658, 484] on div "Submit" at bounding box center [546, 470] width 547 height 27
drag, startPoint x: 603, startPoint y: 458, endPoint x: 615, endPoint y: 461, distance: 12.6
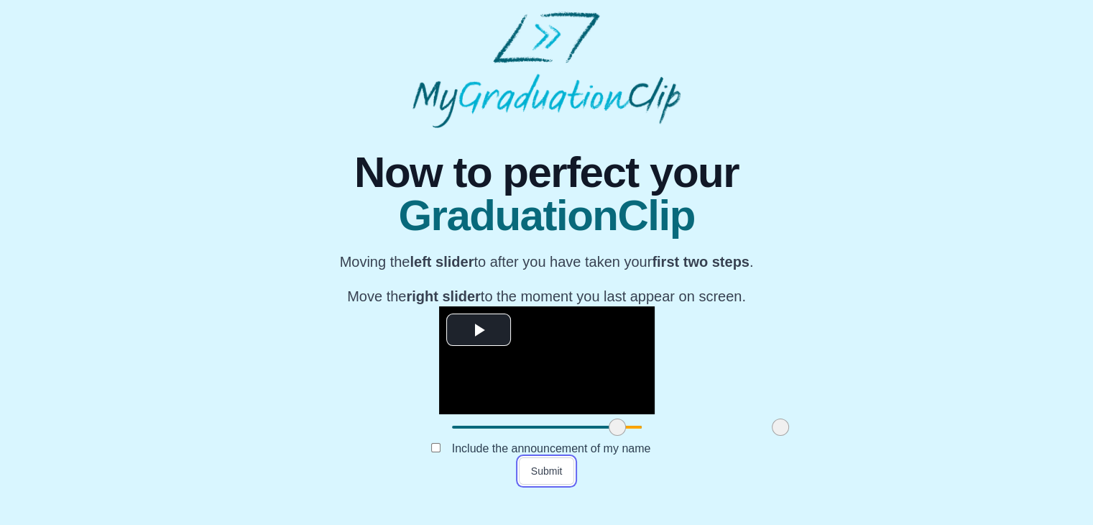
click at [772, 436] on span at bounding box center [780, 426] width 17 height 17
click at [552, 484] on button "Submit" at bounding box center [547, 470] width 56 height 27
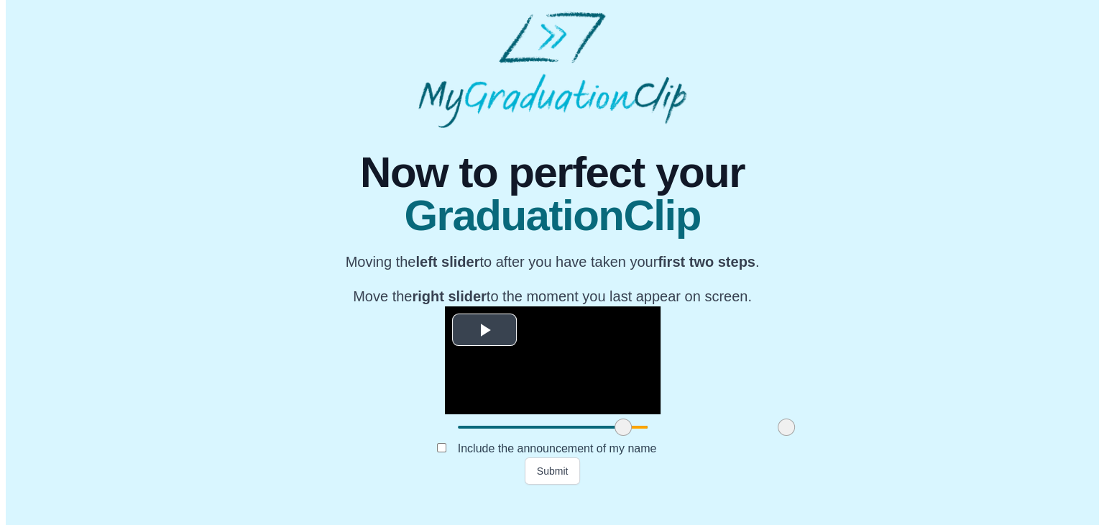
scroll to position [0, 0]
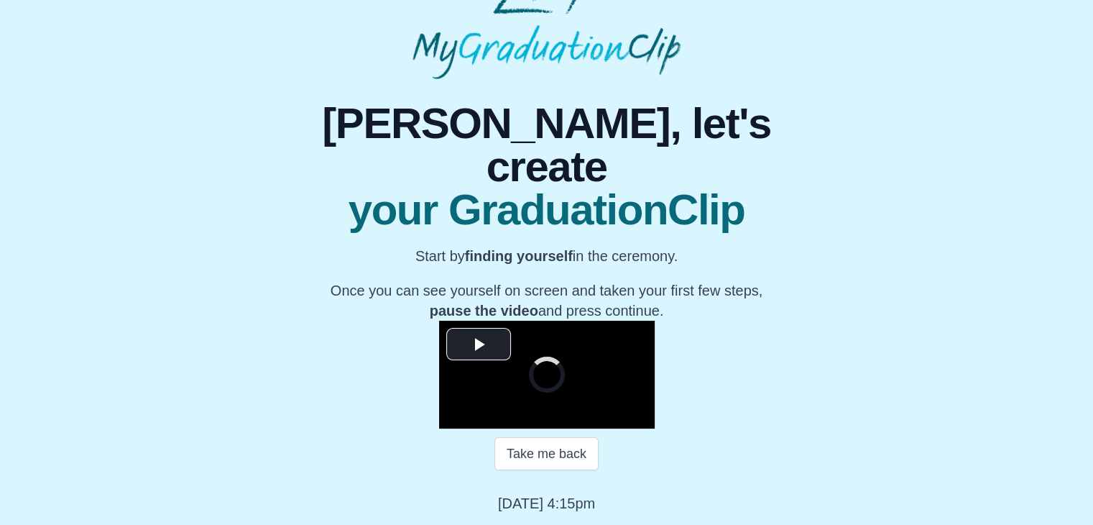
scroll to position [206, 0]
click at [479, 344] on span "Video Player" at bounding box center [479, 344] width 0 height 0
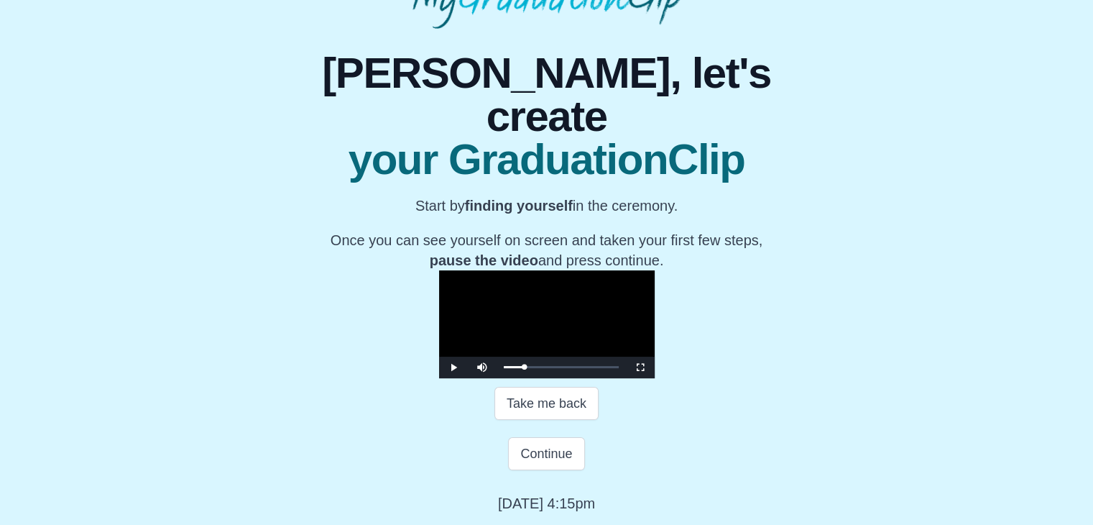
click at [439, 273] on video "Video Player" at bounding box center [547, 324] width 216 height 108
click at [543, 470] on button "Continue" at bounding box center [546, 453] width 76 height 33
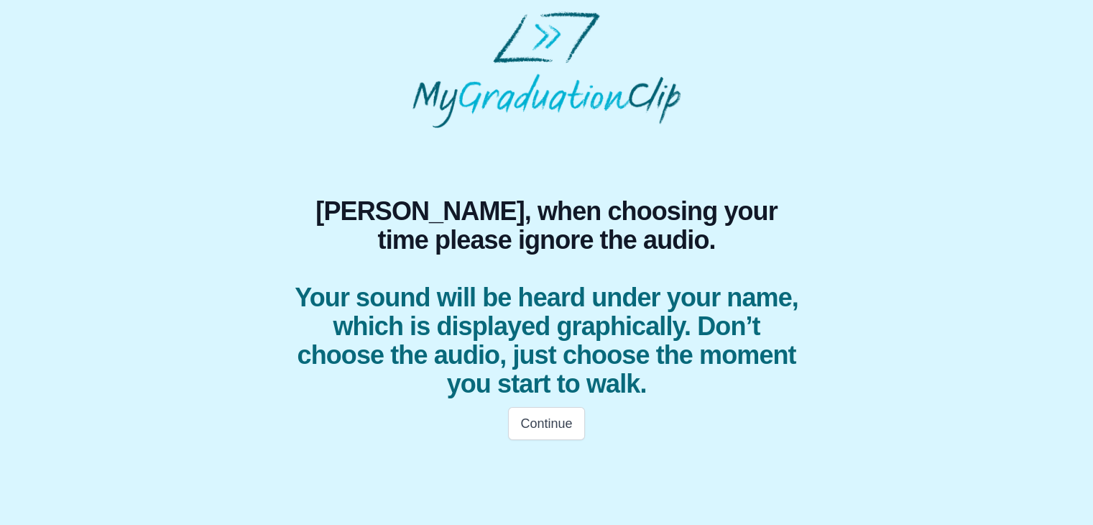
scroll to position [0, 0]
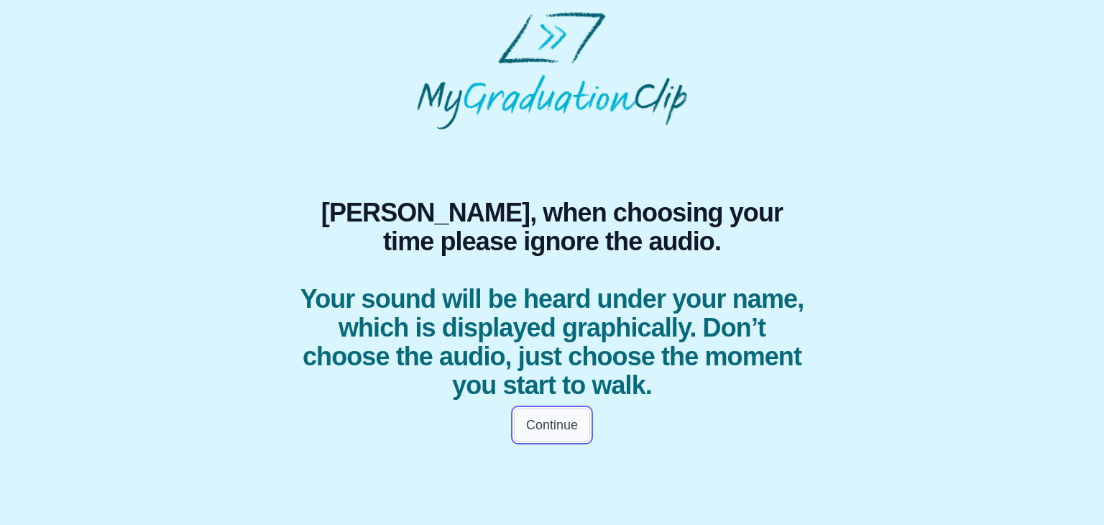
click at [556, 415] on button "Continue" at bounding box center [552, 424] width 76 height 33
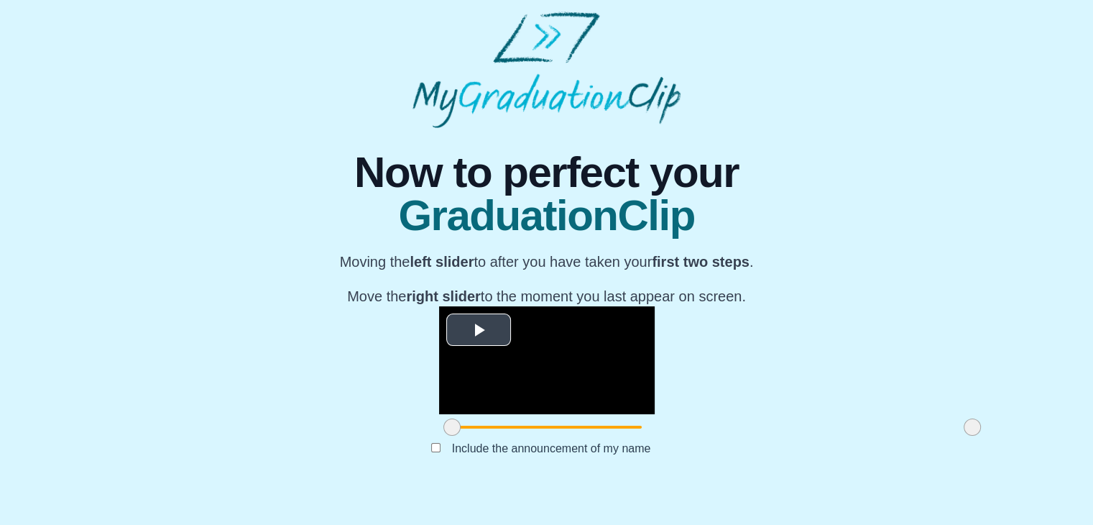
scroll to position [155, 0]
drag, startPoint x: 283, startPoint y: 468, endPoint x: 454, endPoint y: 464, distance: 171.1
click at [615, 436] on span at bounding box center [623, 426] width 17 height 17
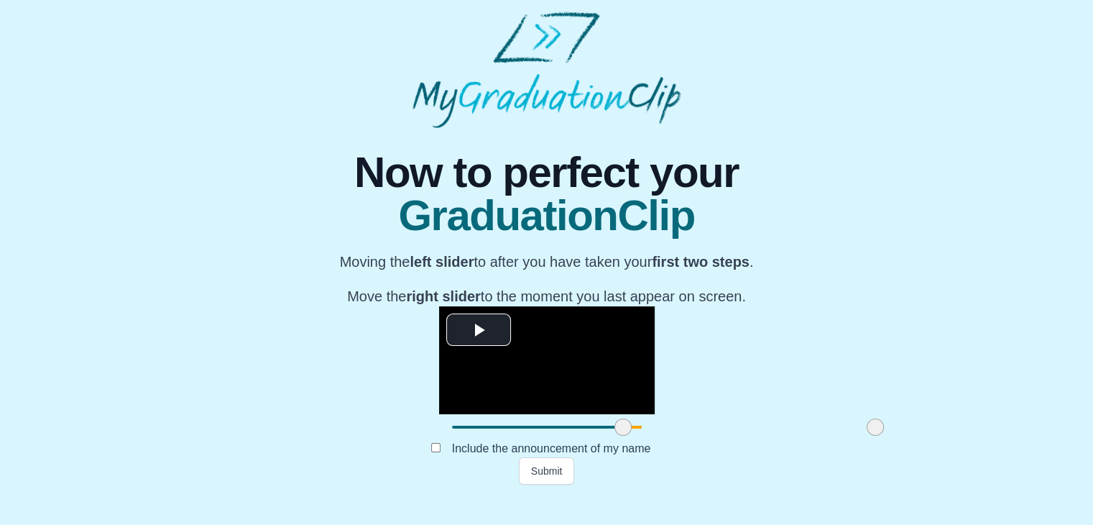
drag, startPoint x: 807, startPoint y: 472, endPoint x: 710, endPoint y: 466, distance: 97.3
click at [867, 436] on span at bounding box center [875, 426] width 17 height 17
click at [562, 484] on button "Submit" at bounding box center [547, 470] width 56 height 27
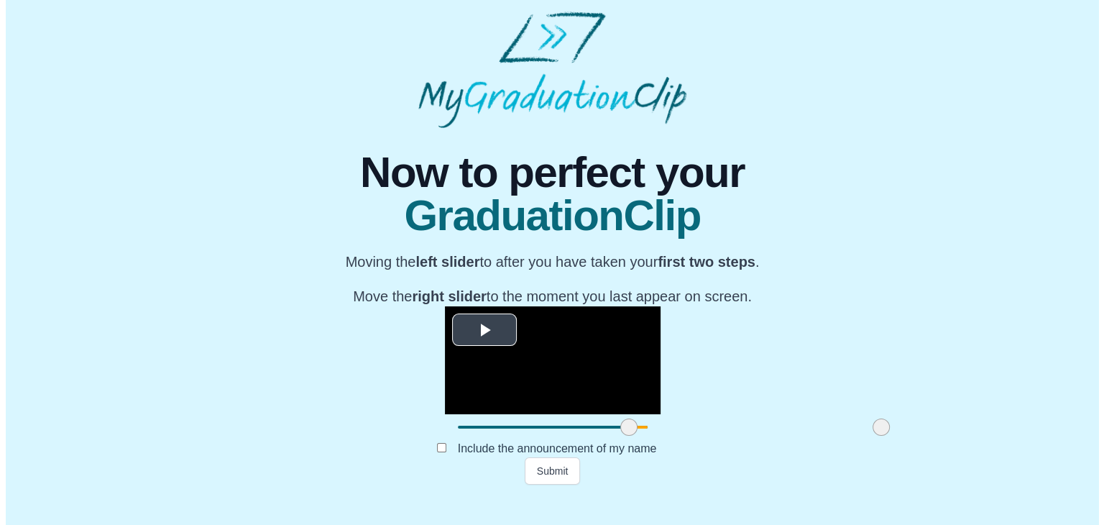
scroll to position [0, 0]
